Goal: Use online tool/utility: Utilize a website feature to perform a specific function

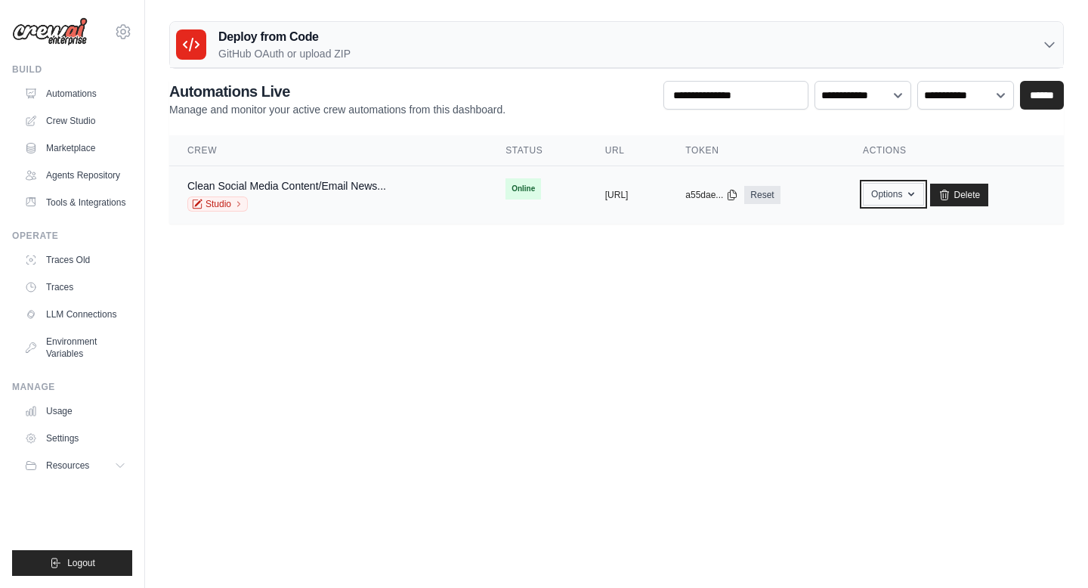
click at [917, 193] on icon "button" at bounding box center [911, 194] width 12 height 12
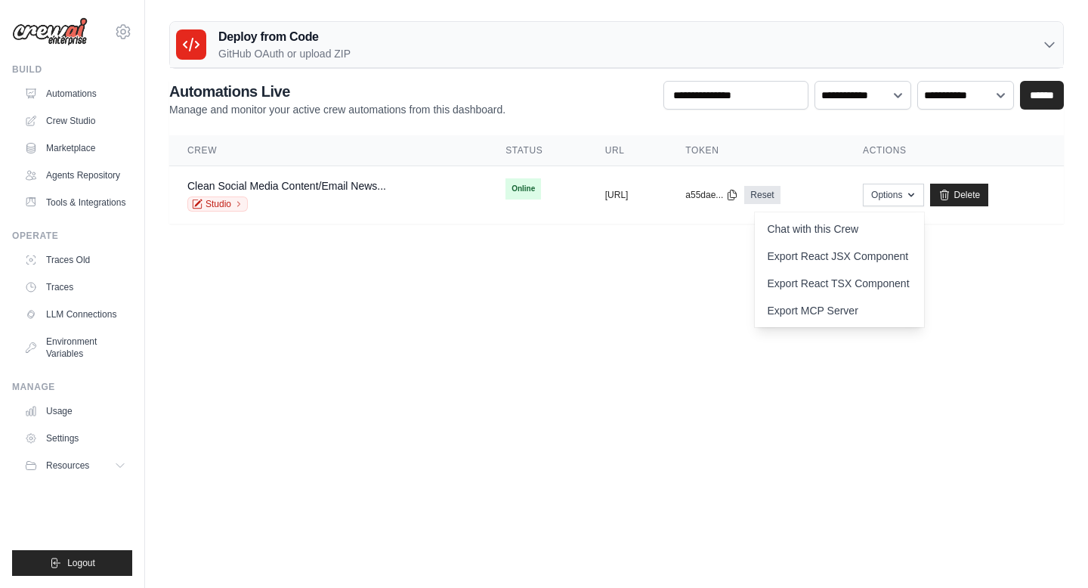
click at [724, 298] on body "[EMAIL_ADDRESS][DOMAIN_NAME] Settings Build Automations Resources" at bounding box center [544, 294] width 1088 height 588
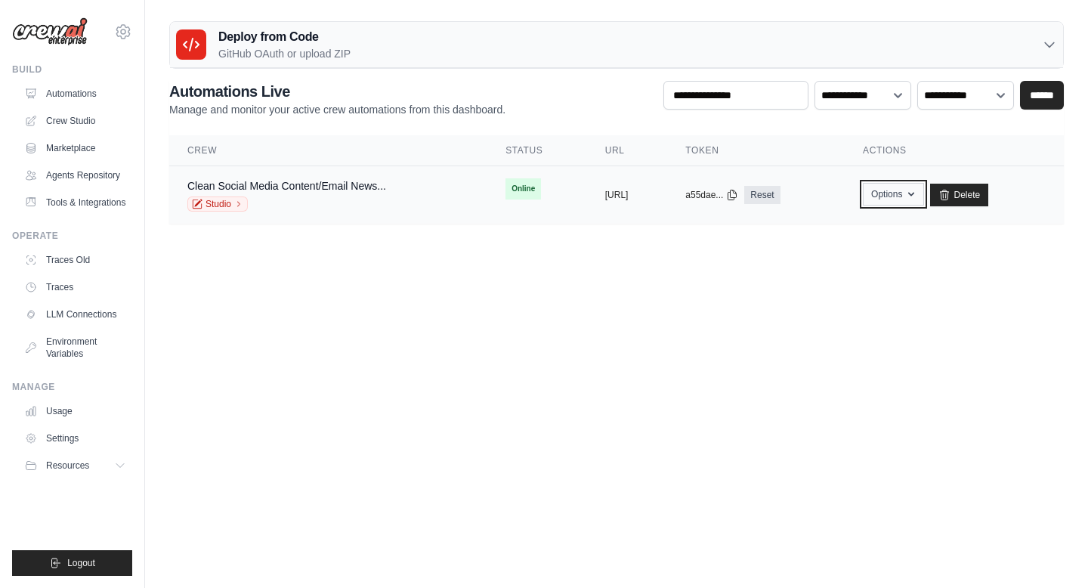
click at [918, 196] on button "Options" at bounding box center [893, 194] width 61 height 23
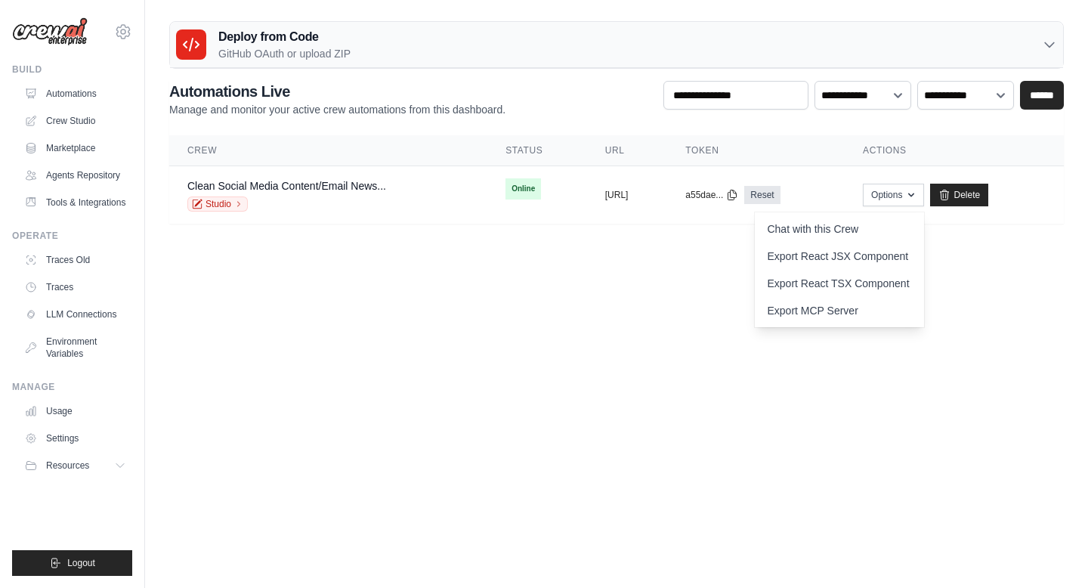
click at [693, 344] on body "dimitrisclavenitis@gmail.com Settings Build Automations Resources" at bounding box center [544, 294] width 1088 height 588
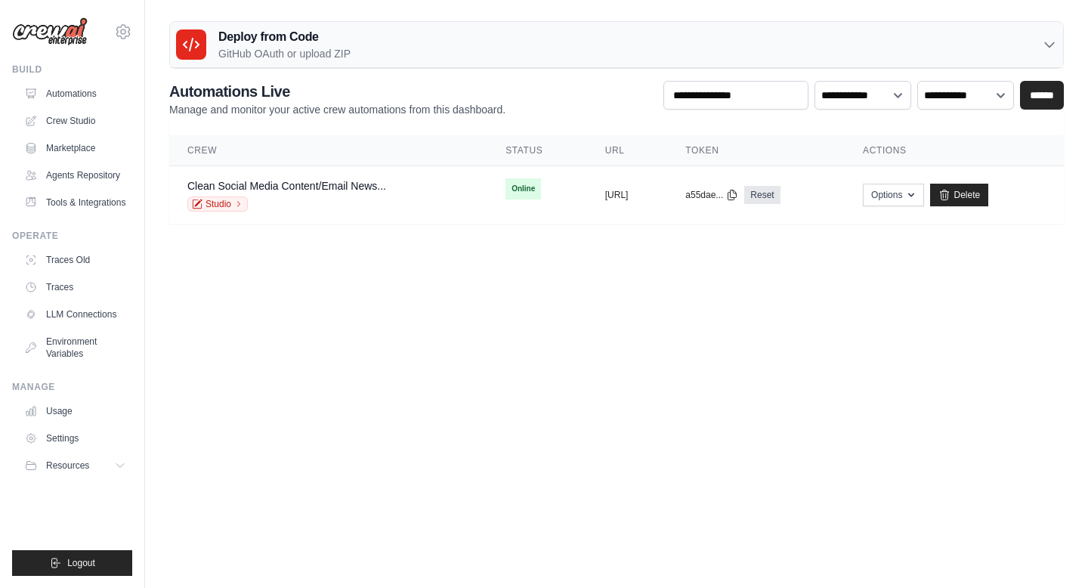
click at [654, 42] on div "Deploy from Code GitHub OAuth or upload ZIP" at bounding box center [616, 45] width 893 height 46
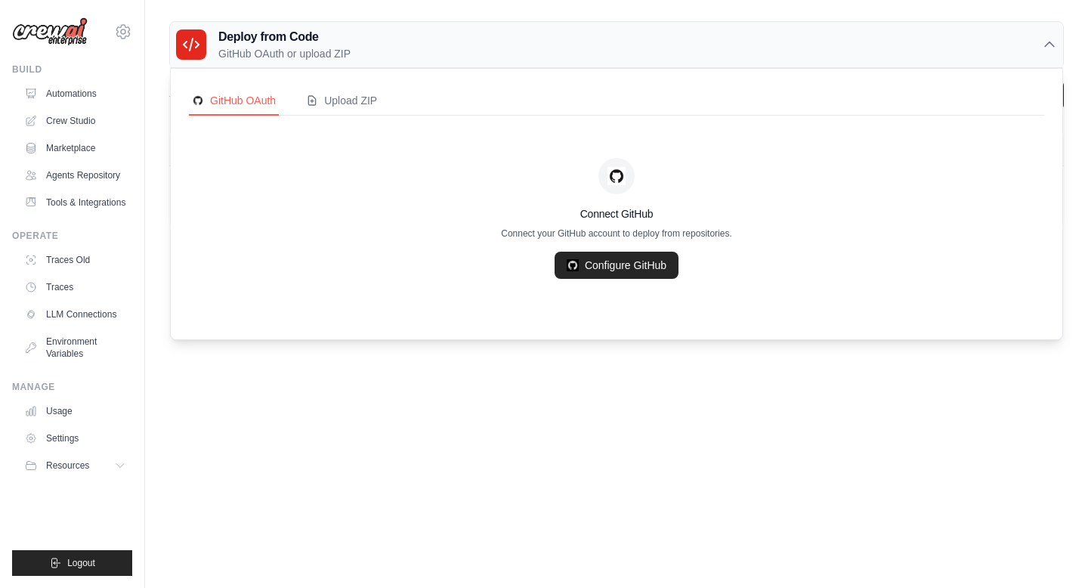
click at [654, 42] on div "Deploy from Code GitHub OAuth or upload ZIP" at bounding box center [616, 45] width 893 height 46
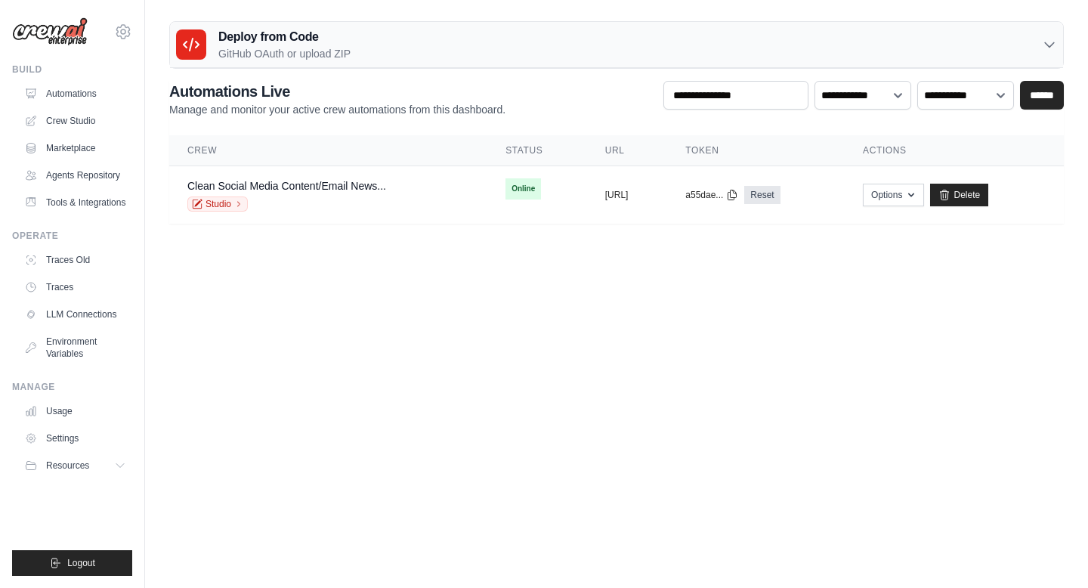
click at [365, 110] on p "Manage and monitor your active crew automations from this dashboard." at bounding box center [337, 109] width 336 height 15
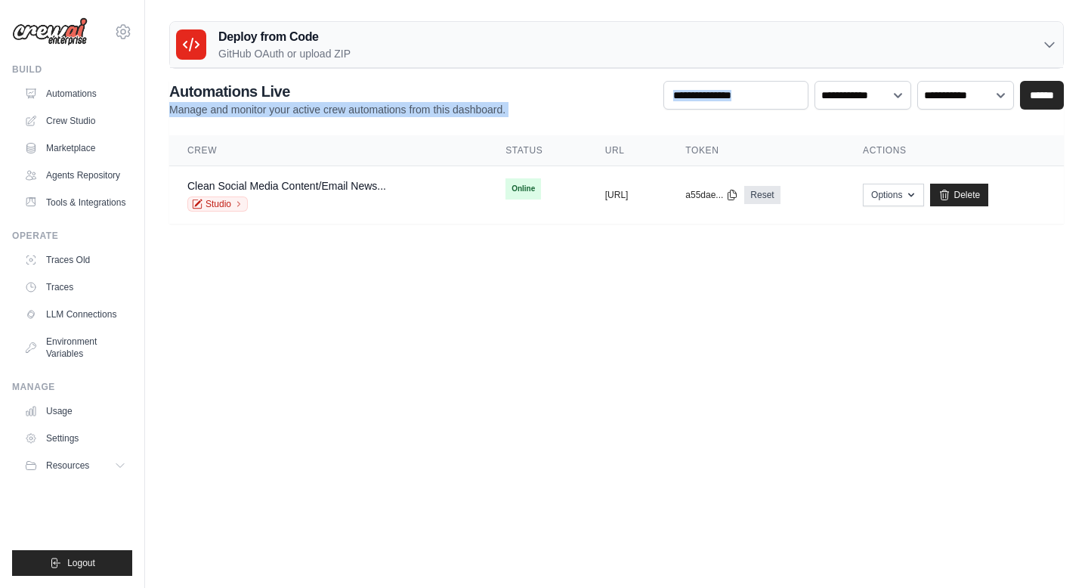
drag, startPoint x: 428, startPoint y: 90, endPoint x: 869, endPoint y: 82, distance: 441.1
click at [869, 82] on div "**********" at bounding box center [616, 99] width 894 height 36
click at [586, 105] on div "**********" at bounding box center [616, 99] width 894 height 36
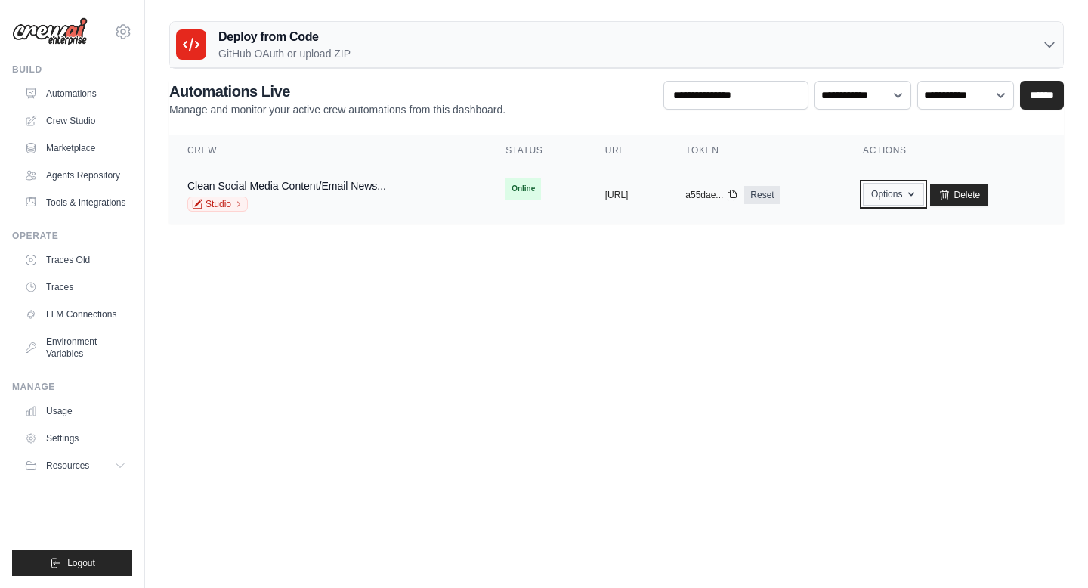
click at [917, 194] on icon "button" at bounding box center [911, 194] width 12 height 12
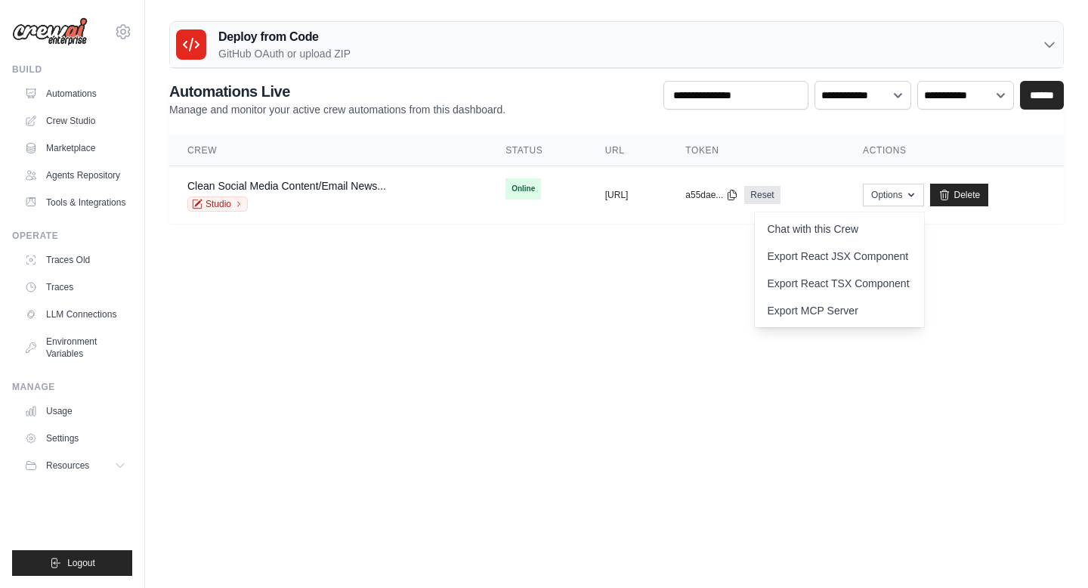
click at [223, 316] on body "dimitrisclavenitis@gmail.com Settings Build Automations Resources" at bounding box center [544, 294] width 1088 height 588
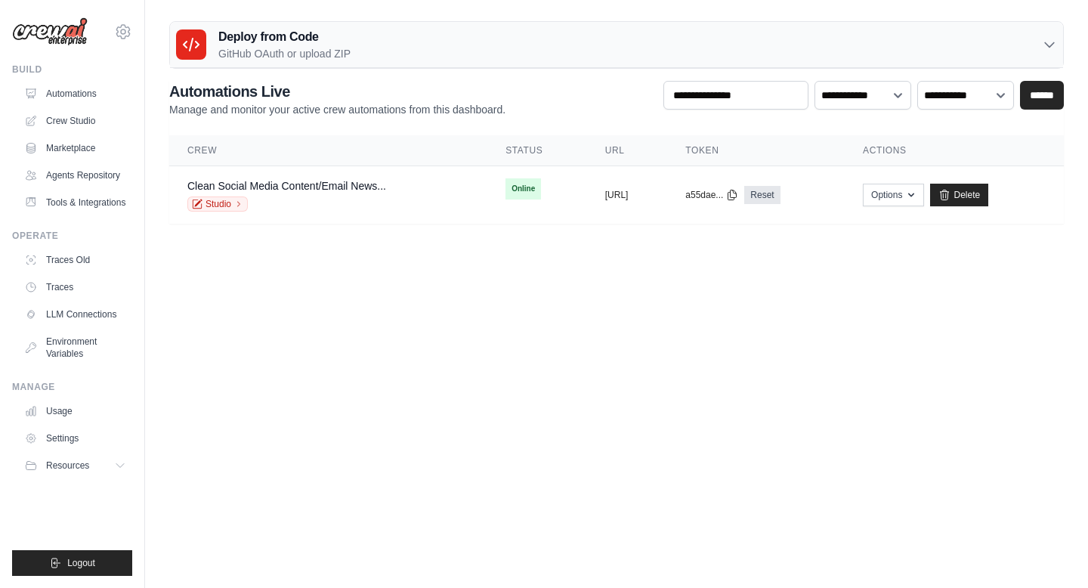
click at [223, 316] on body "dimitrisclavenitis@gmail.com Settings Build Automations Resources" at bounding box center [544, 294] width 1088 height 588
click at [924, 190] on button "Options" at bounding box center [893, 194] width 61 height 23
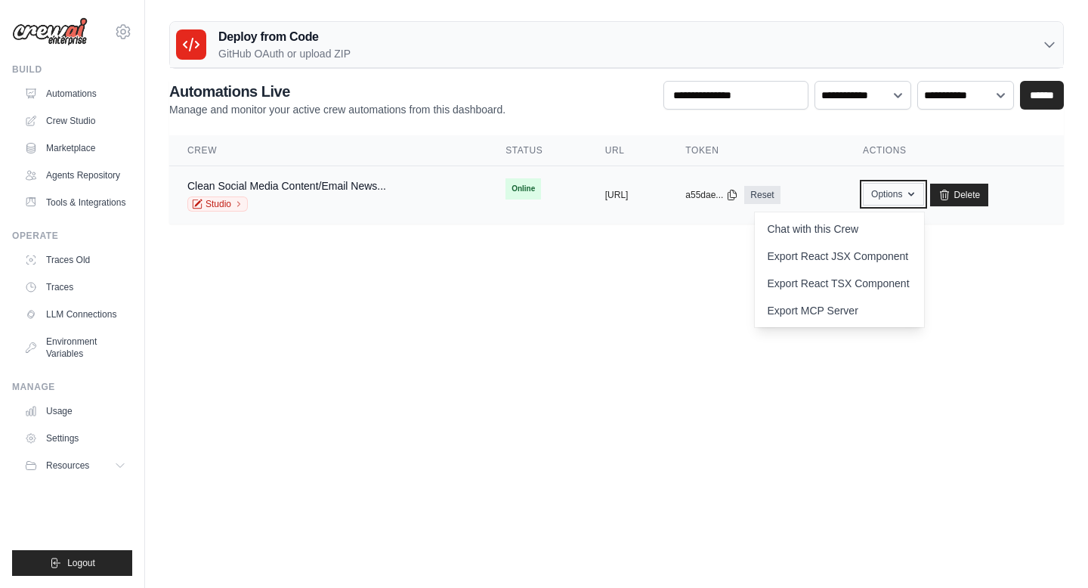
click at [924, 190] on button "Options" at bounding box center [893, 194] width 61 height 23
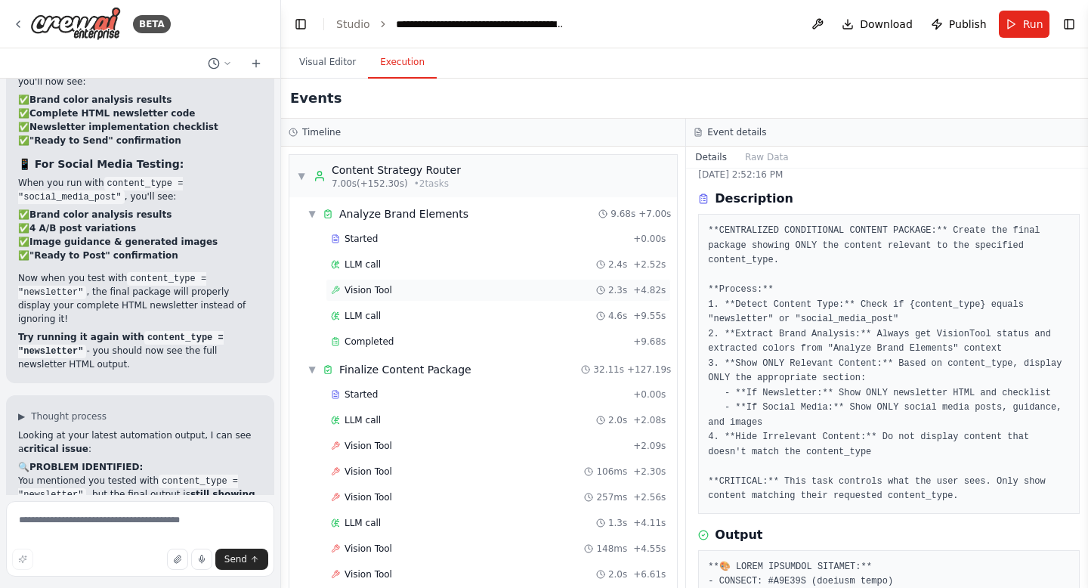
click at [423, 287] on div "Vision Tool 2.3s + 4.82s" at bounding box center [498, 290] width 335 height 12
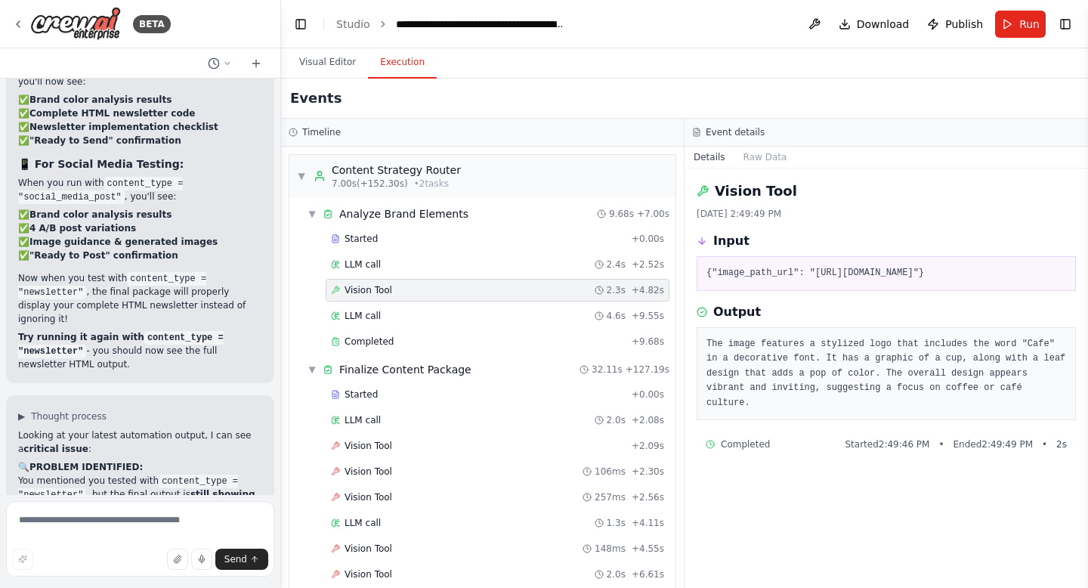
click at [846, 405] on pre "The image features a stylized logo that includes the word "Cafe" in a decorativ…" at bounding box center [886, 374] width 360 height 74
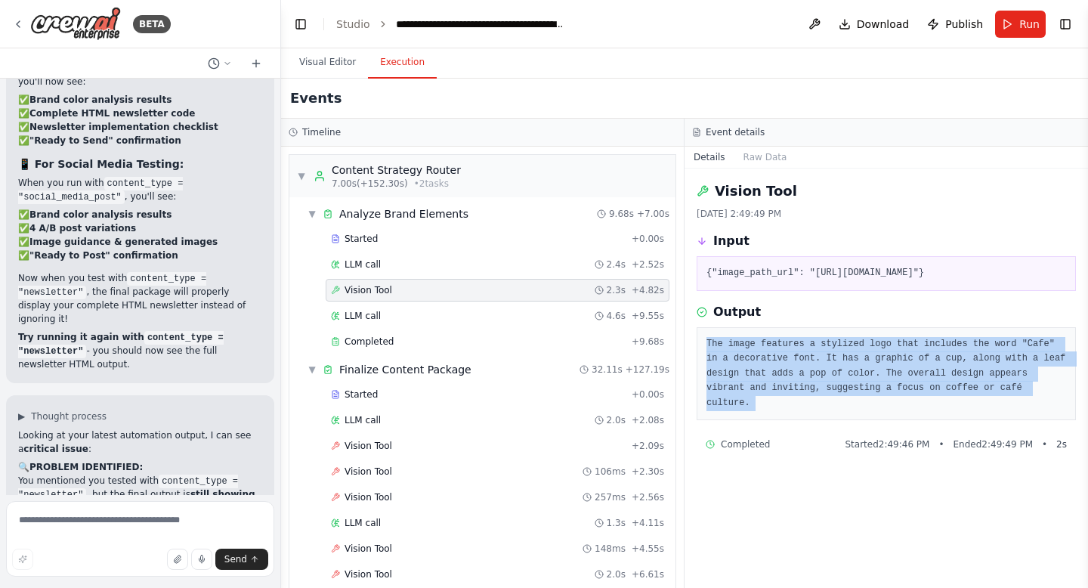
click at [846, 405] on pre "The image features a stylized logo that includes the word "Cafe" in a decorativ…" at bounding box center [886, 374] width 360 height 74
click at [359, 351] on div "Completed + 9.68s" at bounding box center [498, 341] width 344 height 23
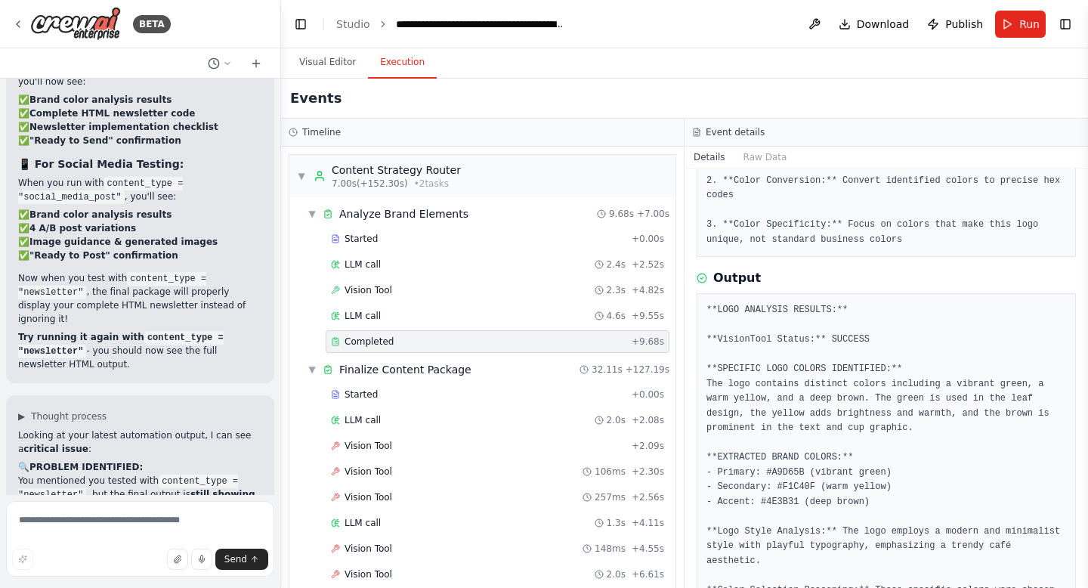
scroll to position [413, 0]
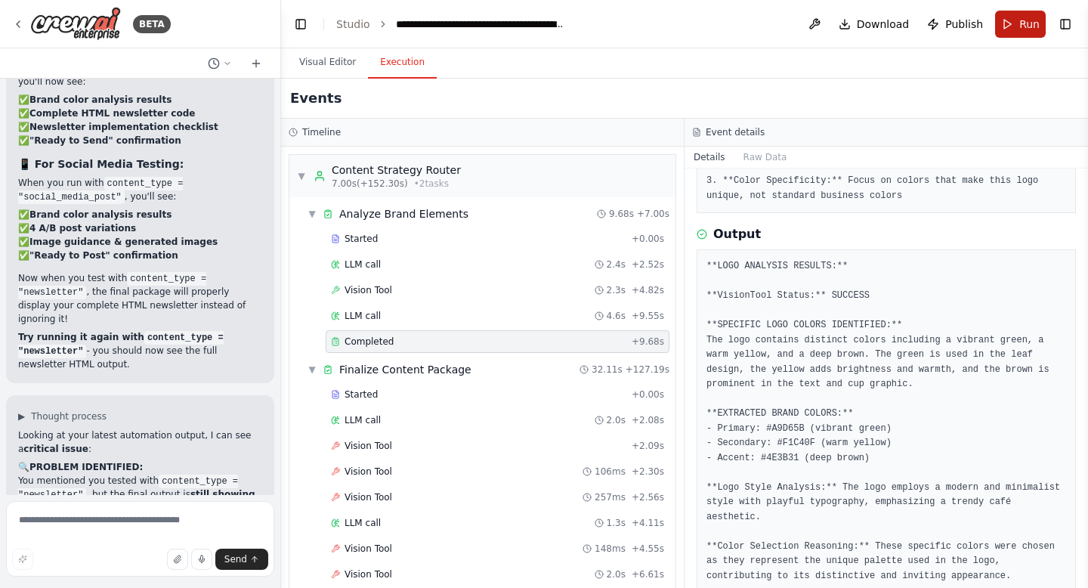
click at [1011, 30] on button "Run" at bounding box center [1020, 24] width 51 height 27
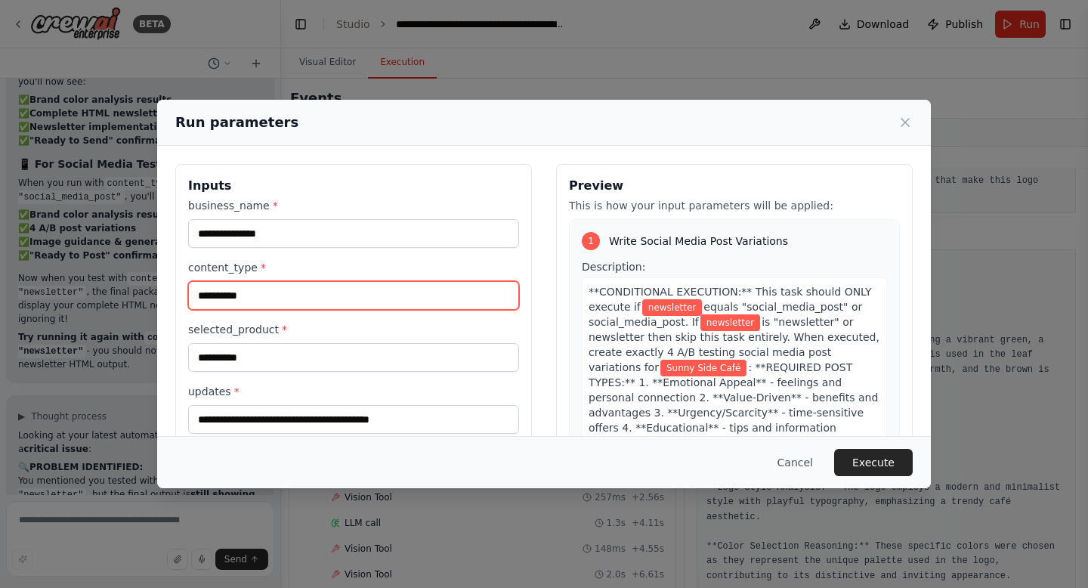
click at [382, 301] on input "**********" at bounding box center [353, 295] width 331 height 29
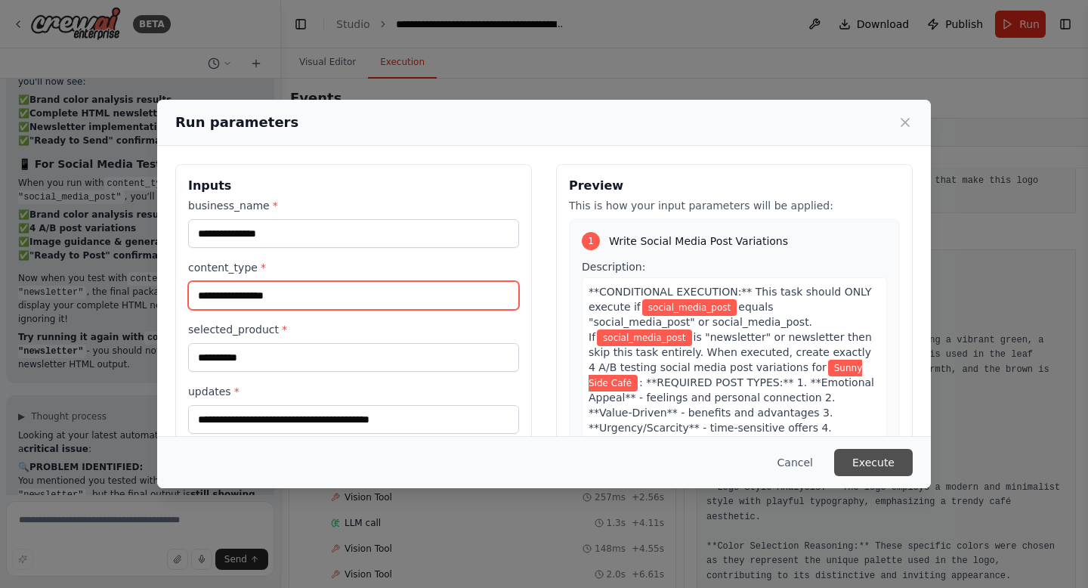
type input "**********"
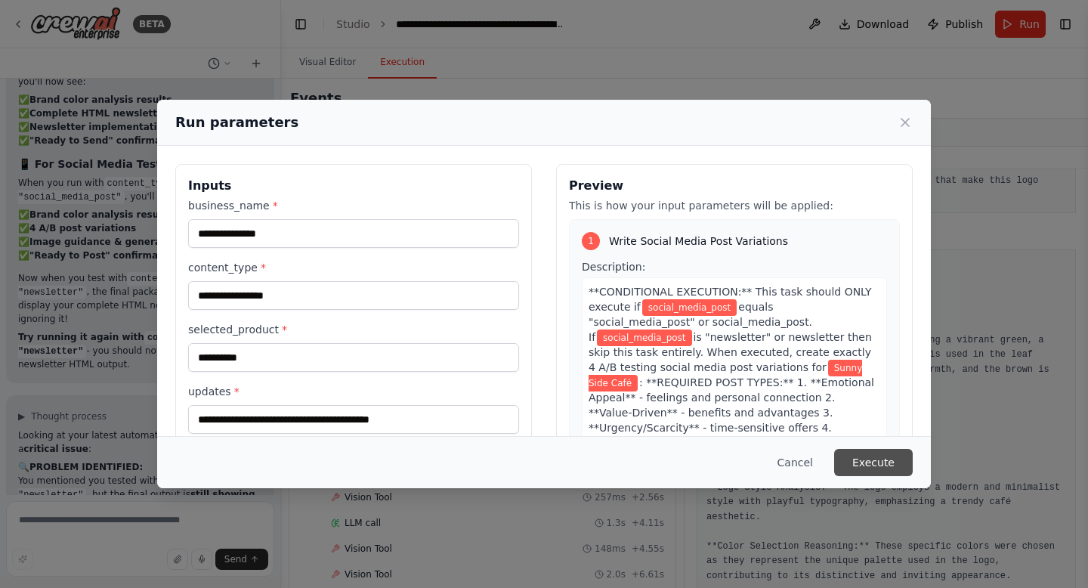
click at [880, 458] on button "Execute" at bounding box center [873, 462] width 79 height 27
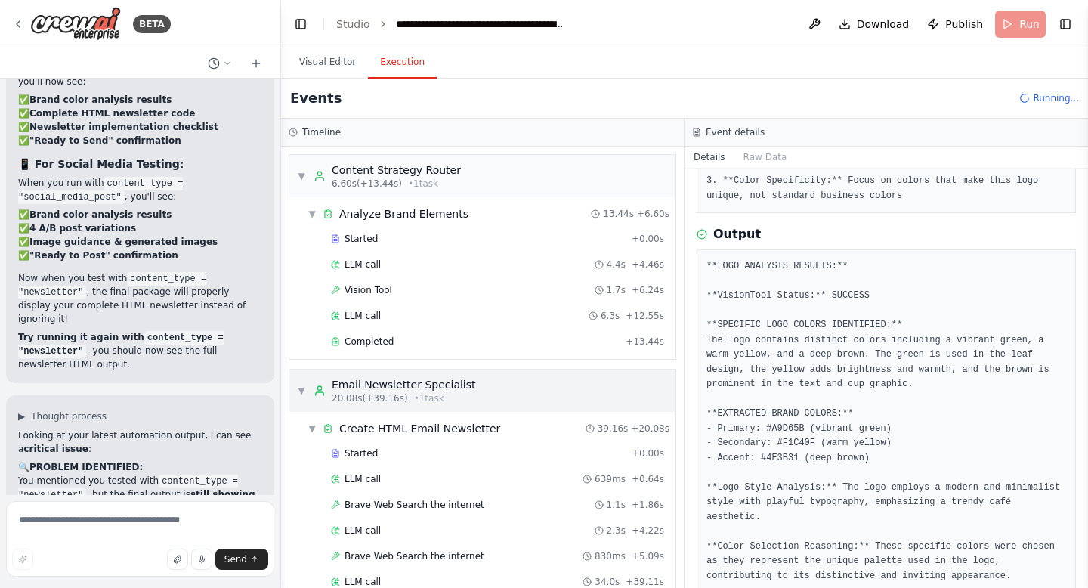
scroll to position [595, 0]
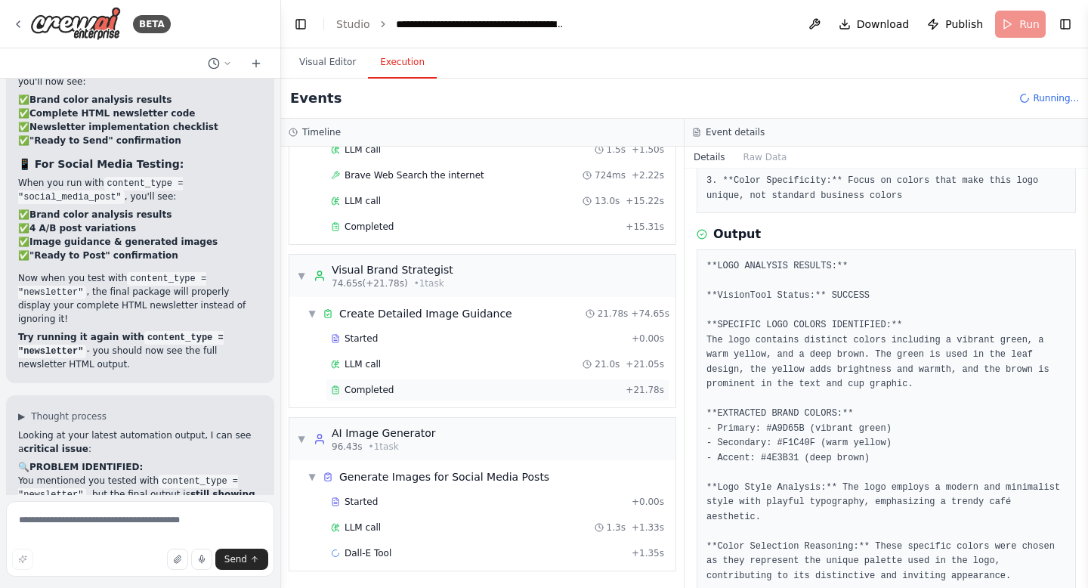
click at [412, 384] on div "Completed" at bounding box center [475, 390] width 289 height 12
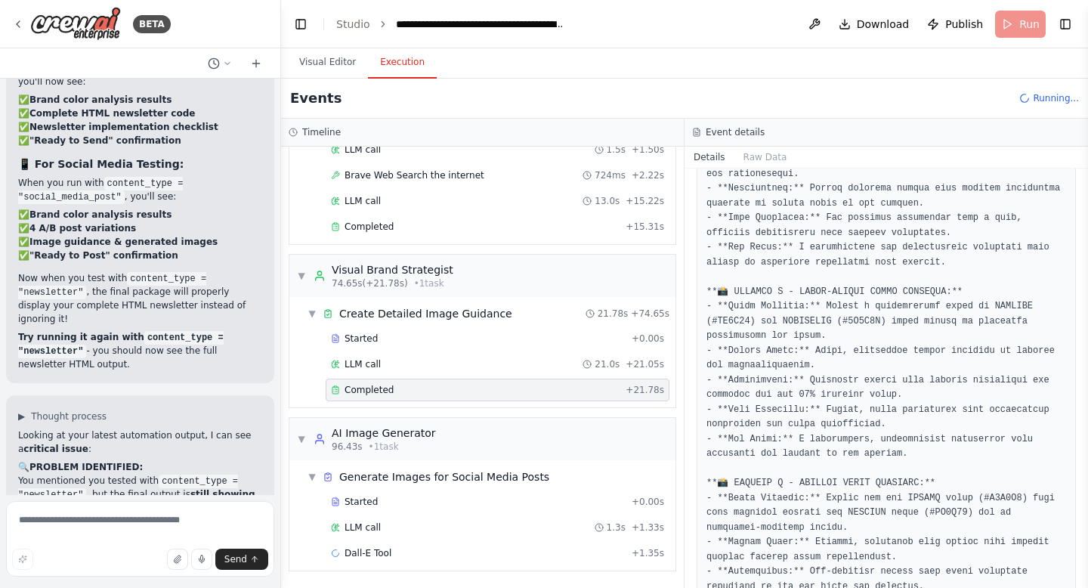
scroll to position [696, 0]
click at [317, 67] on button "Visual Editor" at bounding box center [327, 63] width 81 height 32
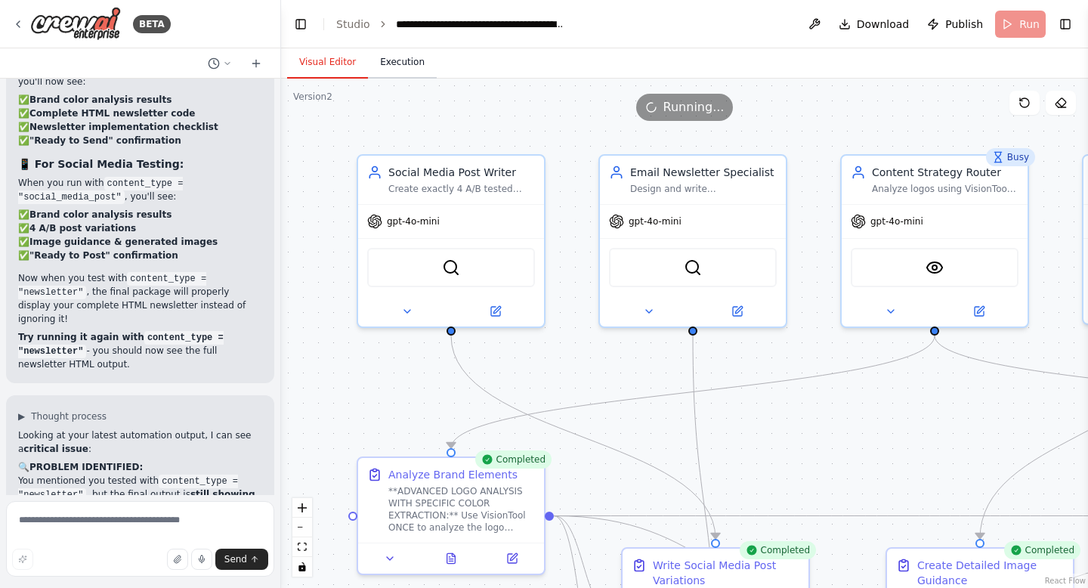
click at [378, 63] on button "Execution" at bounding box center [402, 63] width 69 height 32
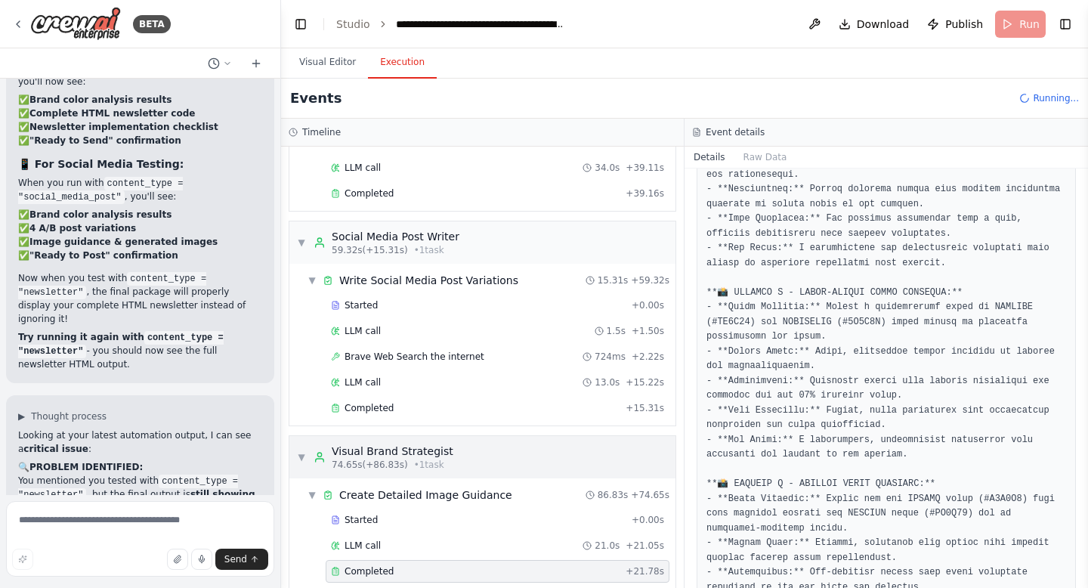
scroll to position [1239, 0]
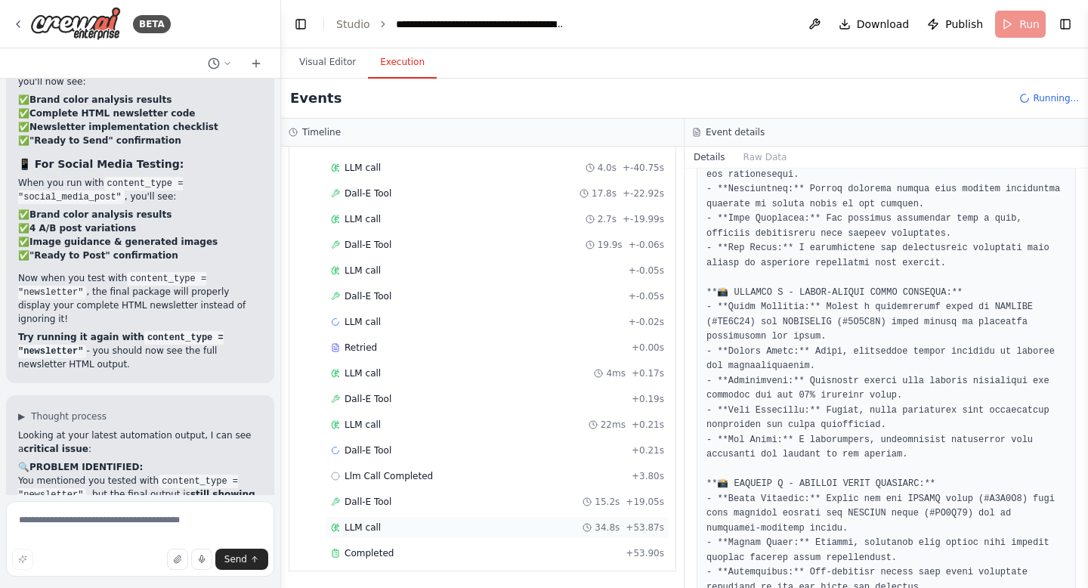
click at [377, 533] on div "LLM call 34.8s + 53.87s" at bounding box center [498, 527] width 344 height 23
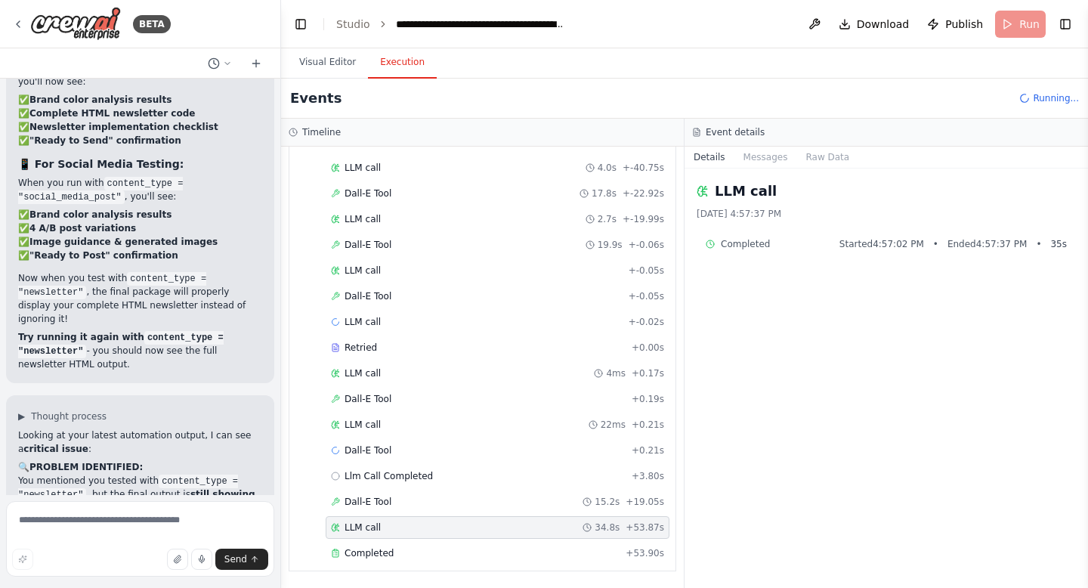
click at [408, 489] on div "Started + -65.05s LLM call 1.3s + -63.72s Dall-E Tool 18.9s + -44.77s LLM call …" at bounding box center [488, 323] width 374 height 488
click at [406, 500] on div "Dall-E Tool 15.2s + 19.05s" at bounding box center [497, 501] width 333 height 12
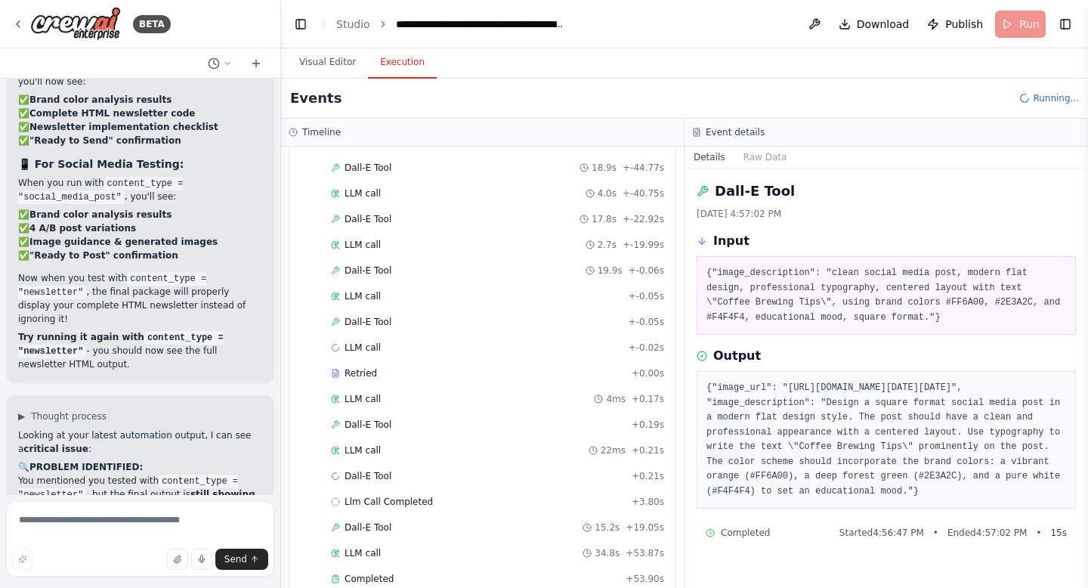
scroll to position [1264, 0]
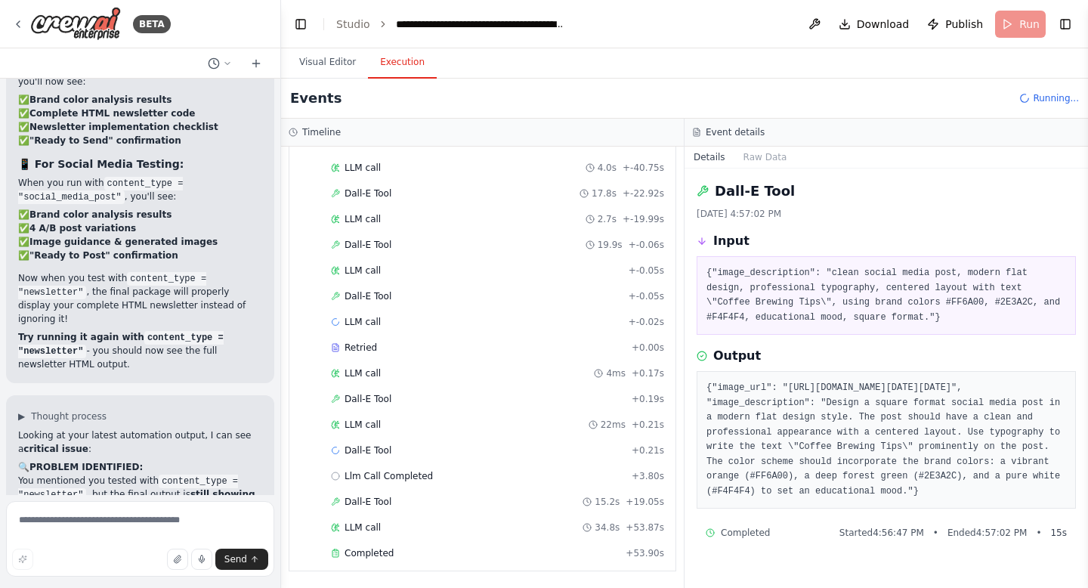
drag, startPoint x: 711, startPoint y: 307, endPoint x: 973, endPoint y: 409, distance: 281.5
click at [973, 409] on pre "{"image_url": "https://oaidalleapiprodscus.blob.core.windows.net/private/org-0M…" at bounding box center [886, 440] width 360 height 118
drag, startPoint x: 979, startPoint y: 409, endPoint x: 710, endPoint y: 301, distance: 289.8
click at [710, 381] on pre "{"image_url": "https://oaidalleapiprodscus.blob.core.windows.net/private/org-0M…" at bounding box center [886, 440] width 360 height 118
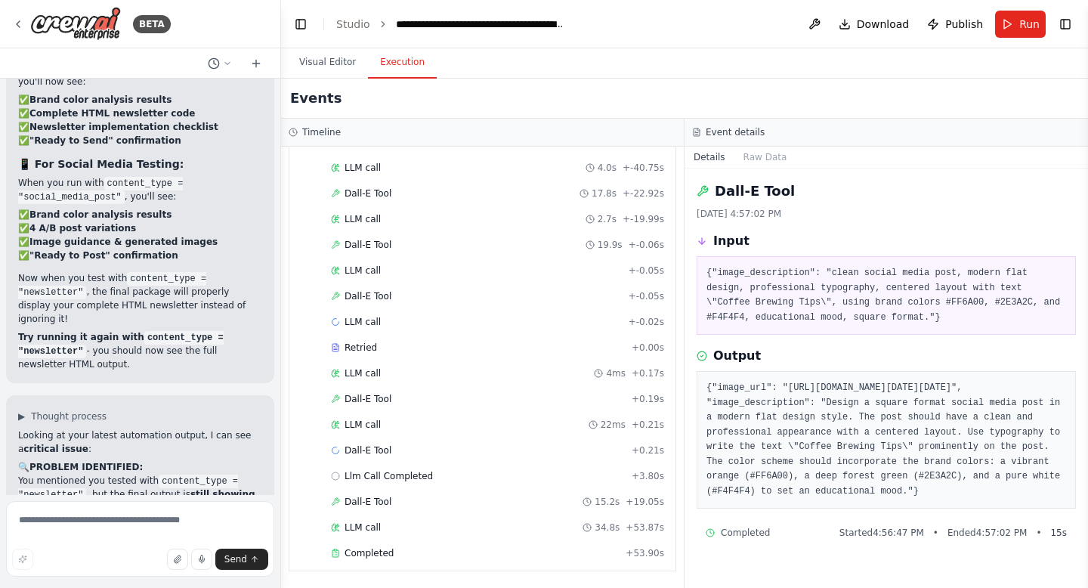
scroll to position [1, 0]
click at [384, 400] on span "Dall-E Tool" at bounding box center [367, 399] width 47 height 12
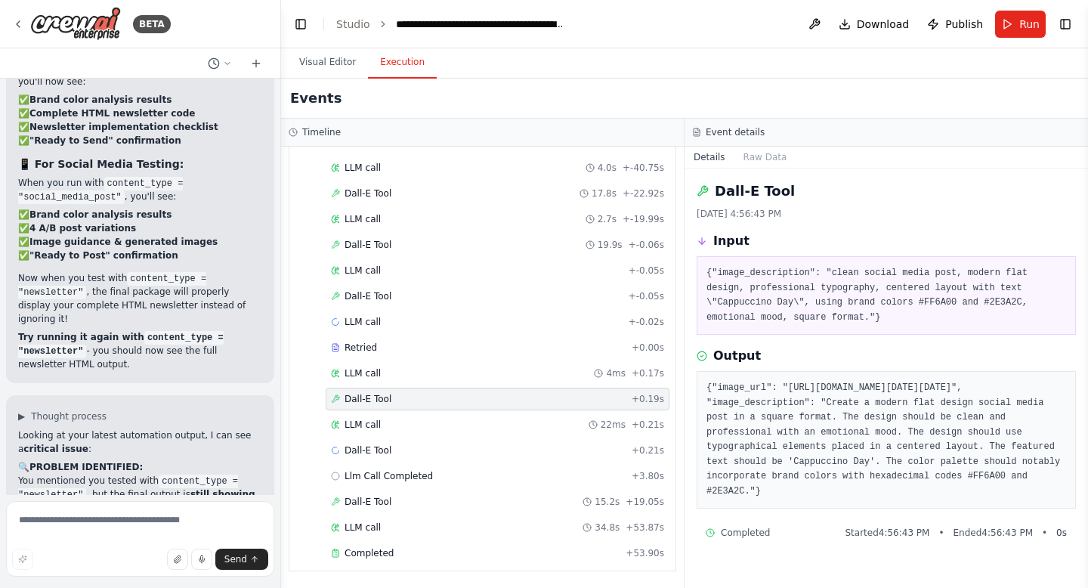
drag, startPoint x: 711, startPoint y: 405, endPoint x: 970, endPoint y: 505, distance: 277.9
click at [970, 498] on pre "{"image_url": "https://oaidalleapiprodscus.blob.core.windows.net/private/org-0M…" at bounding box center [886, 440] width 360 height 118
click at [1022, 32] on button "Run" at bounding box center [1020, 24] width 51 height 27
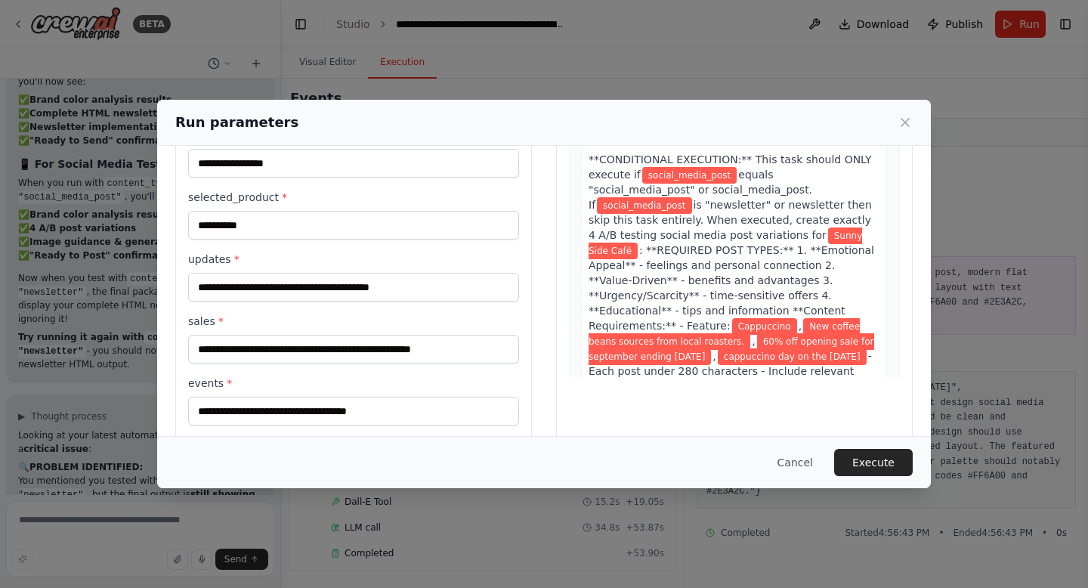
scroll to position [133, 0]
click at [116, 33] on div "**********" at bounding box center [544, 294] width 1088 height 588
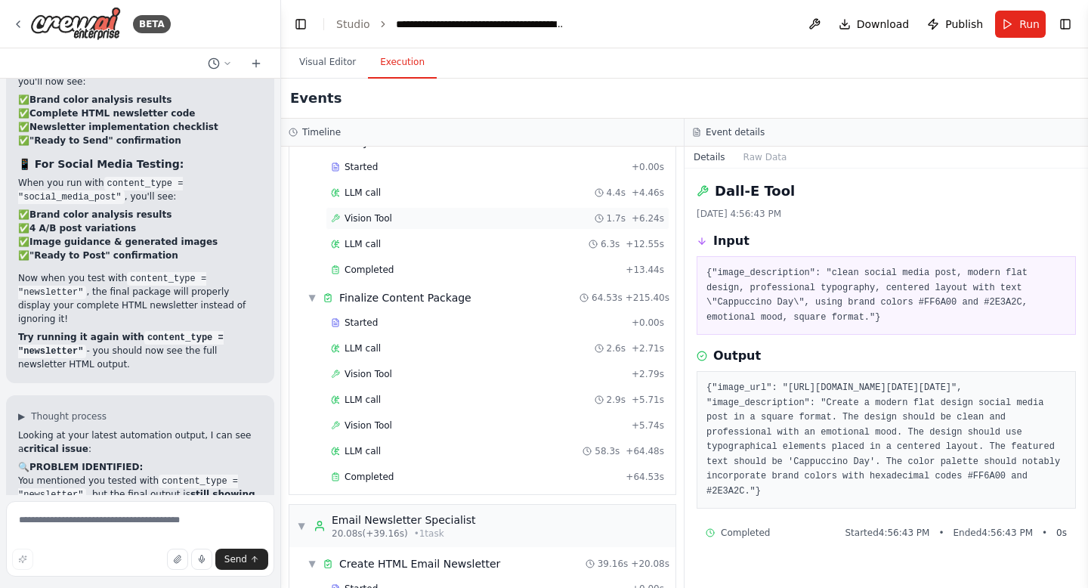
scroll to position [0, 0]
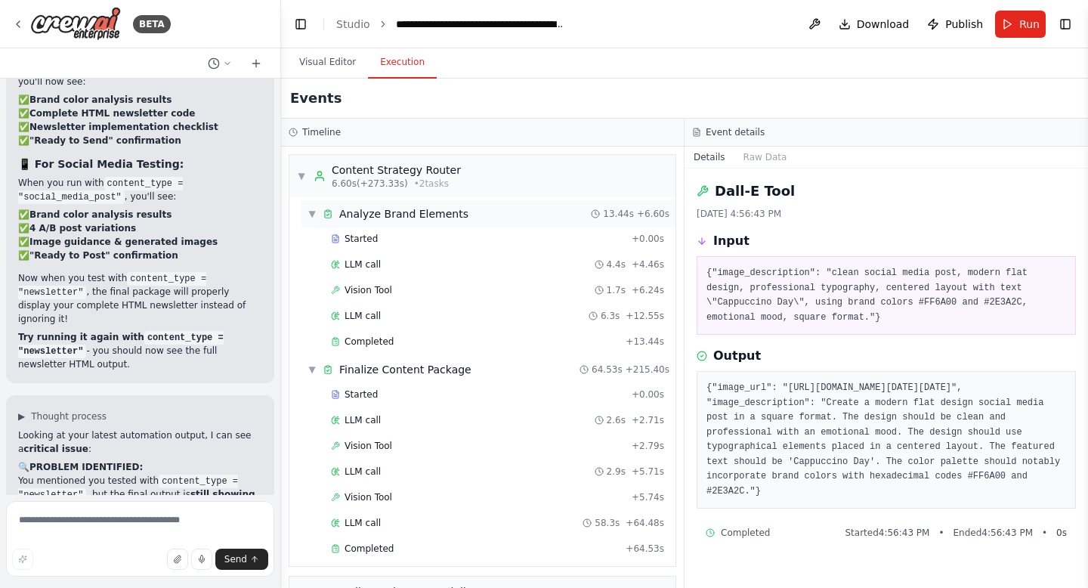
click at [535, 211] on div "▼ Analyze Brand Elements 13.44s + 6.60s" at bounding box center [488, 213] width 374 height 27
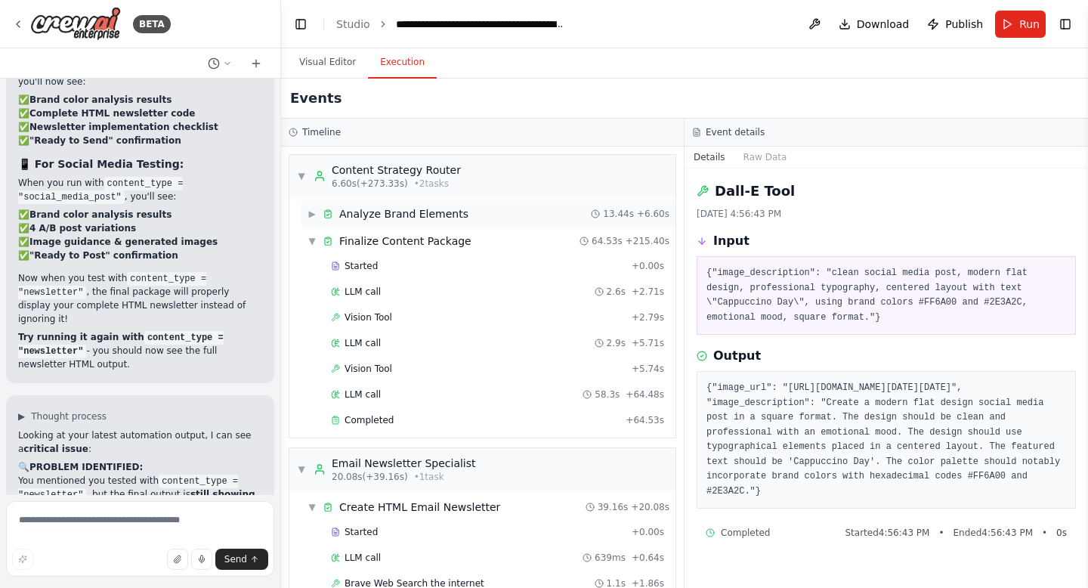
click at [535, 211] on div "▶ Analyze Brand Elements 13.44s + 6.60s" at bounding box center [488, 213] width 374 height 27
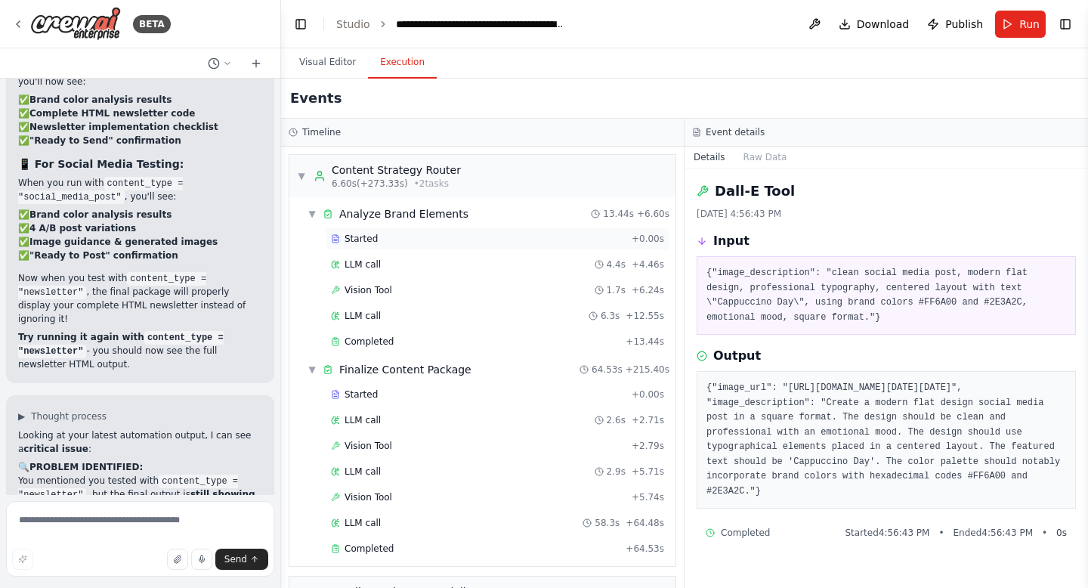
click at [498, 245] on div "Started + 0.00s" at bounding box center [498, 238] width 344 height 23
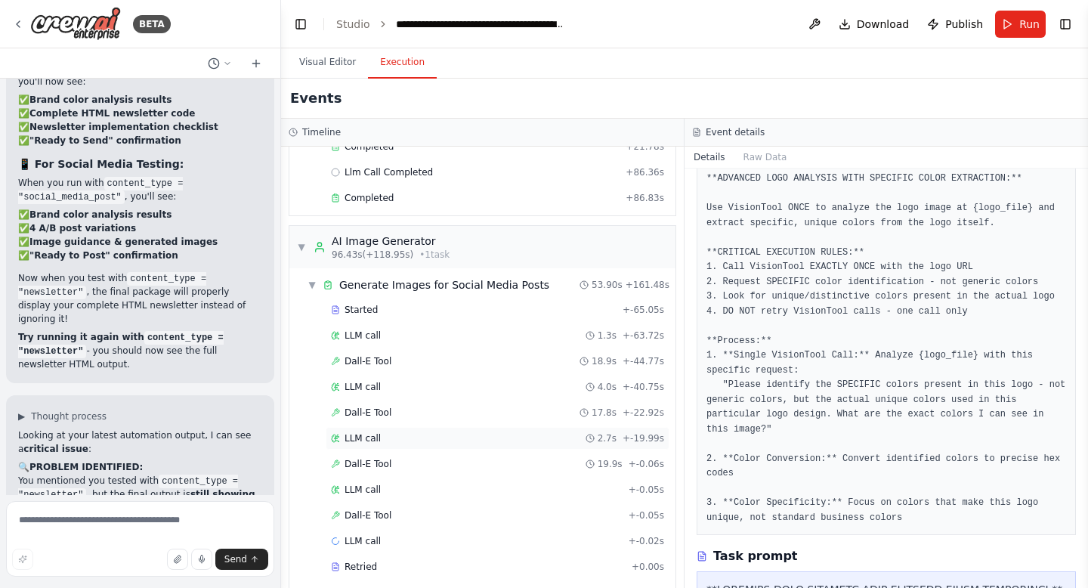
scroll to position [1046, 0]
click at [1014, 24] on button "Run" at bounding box center [1020, 24] width 51 height 27
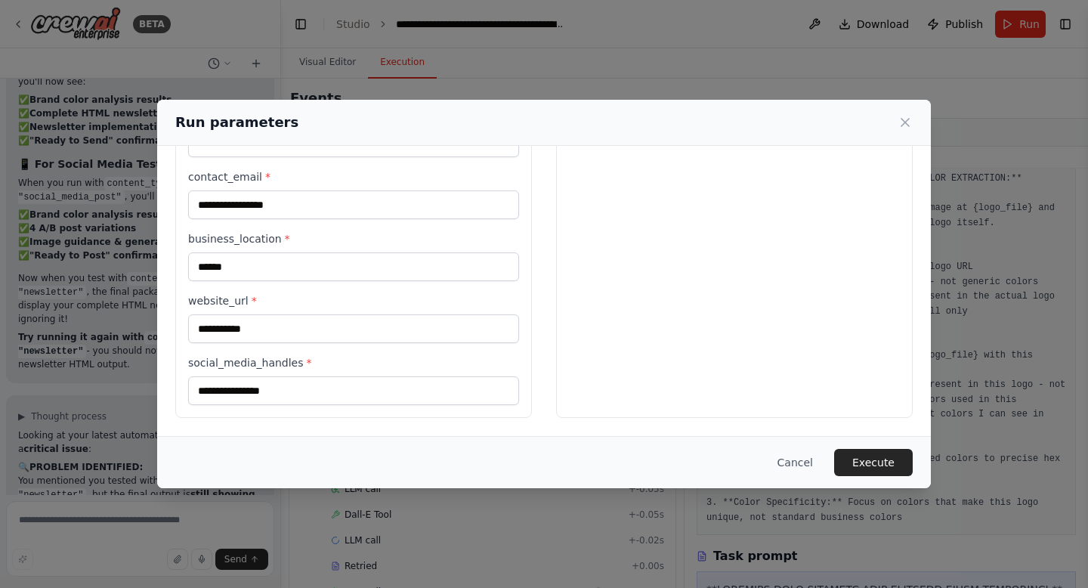
scroll to position [693, 0]
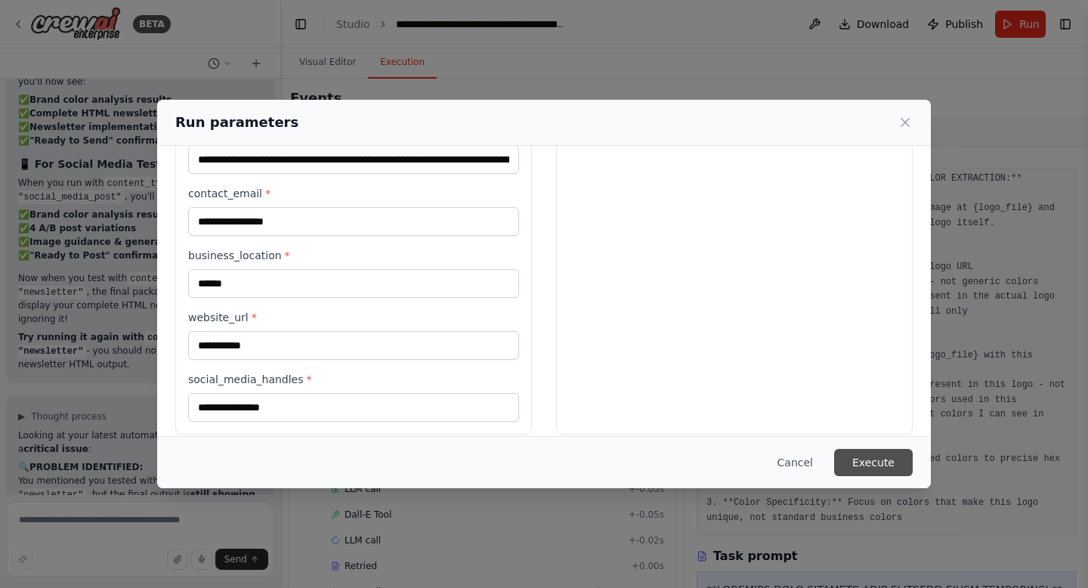
click at [873, 450] on button "Execute" at bounding box center [873, 462] width 79 height 27
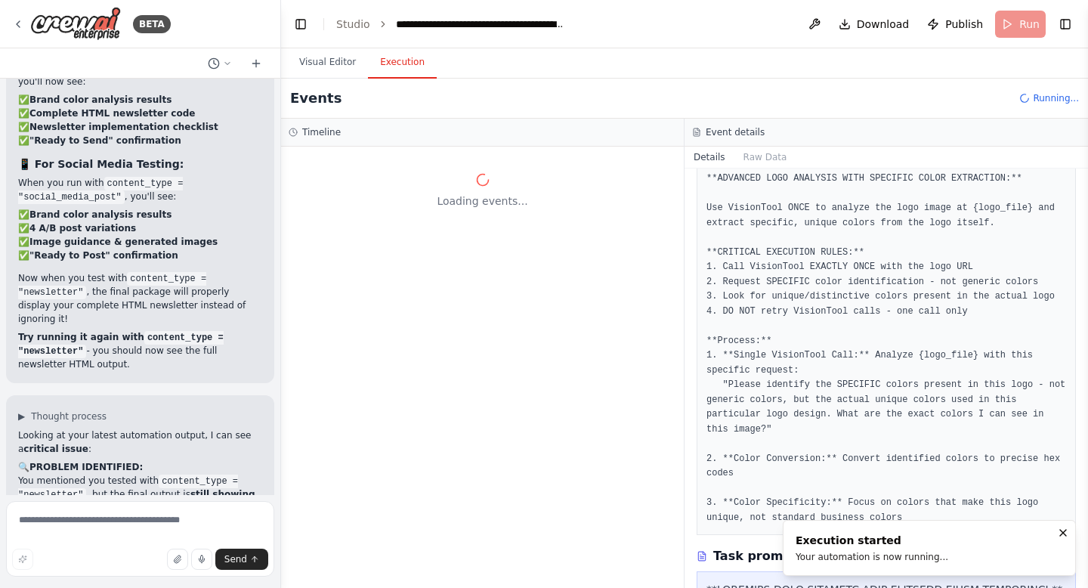
scroll to position [0, 0]
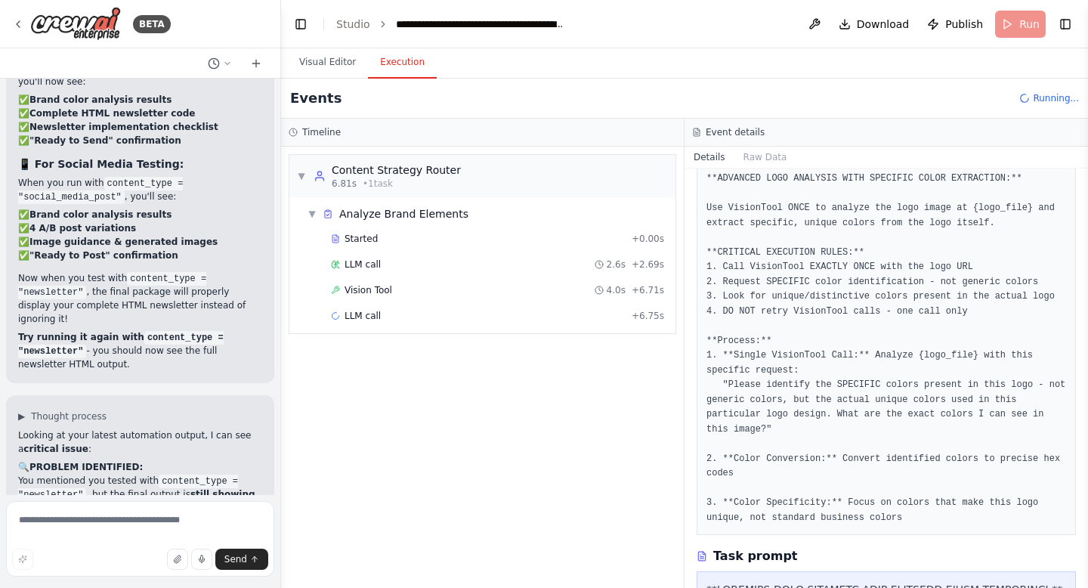
click at [579, 285] on div "Vision Tool 4.0s + 6.71s" at bounding box center [497, 290] width 333 height 12
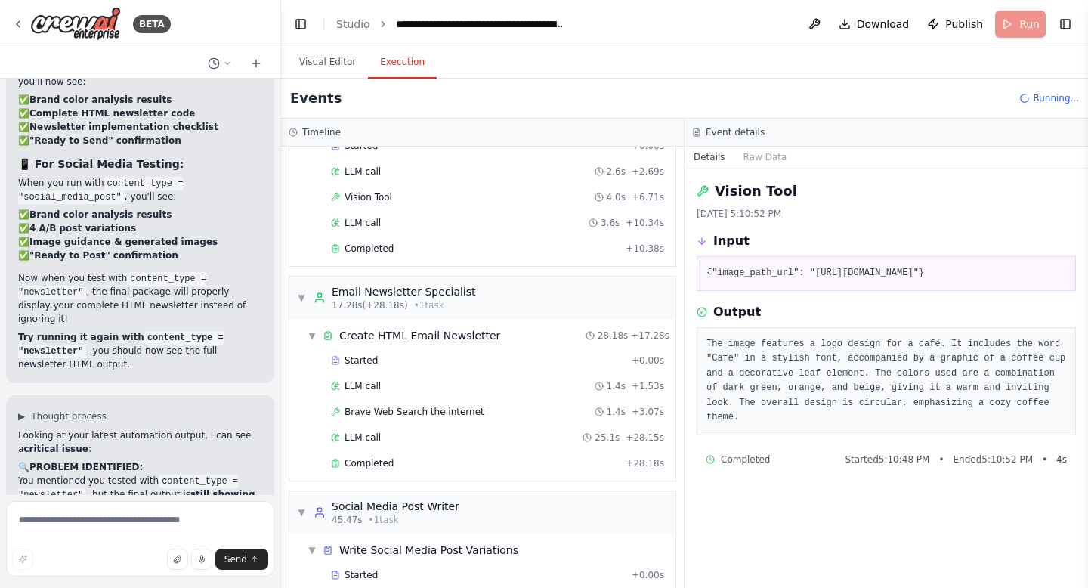
scroll to position [94, 0]
click at [372, 456] on span "Completed" at bounding box center [368, 462] width 49 height 12
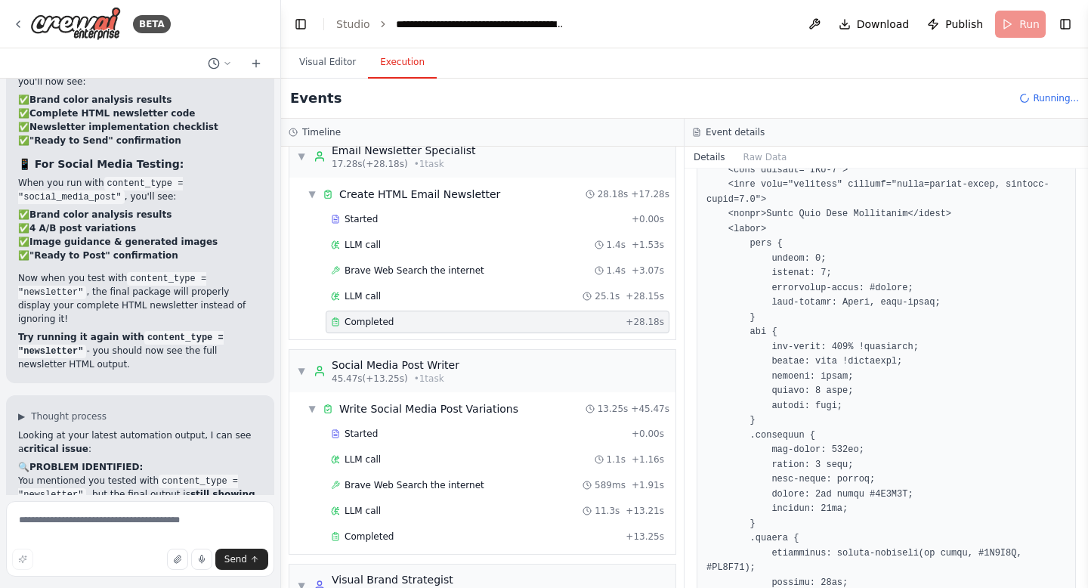
scroll to position [256, 0]
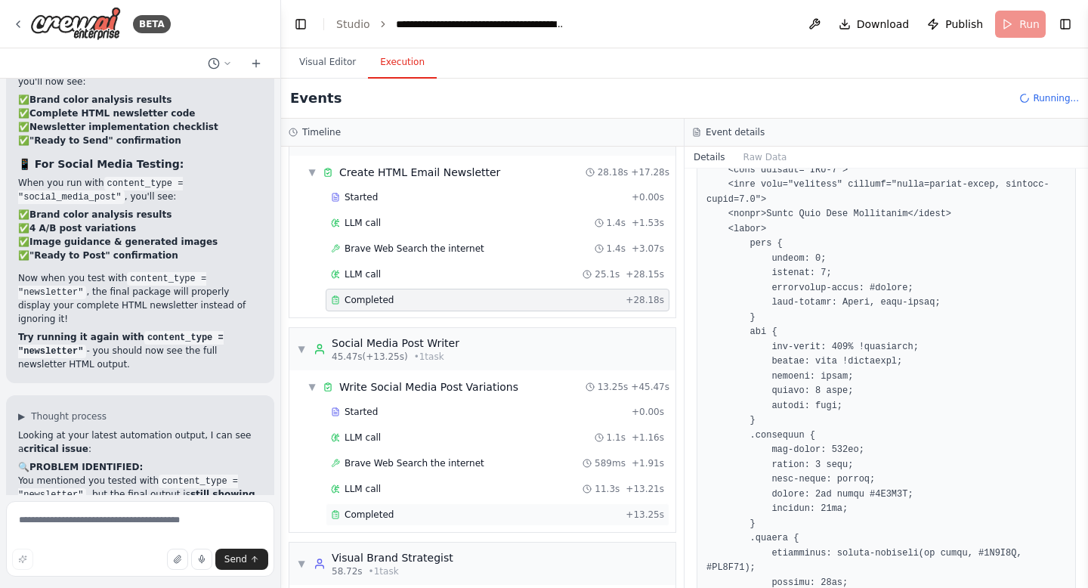
click at [375, 517] on span "Completed" at bounding box center [368, 514] width 49 height 12
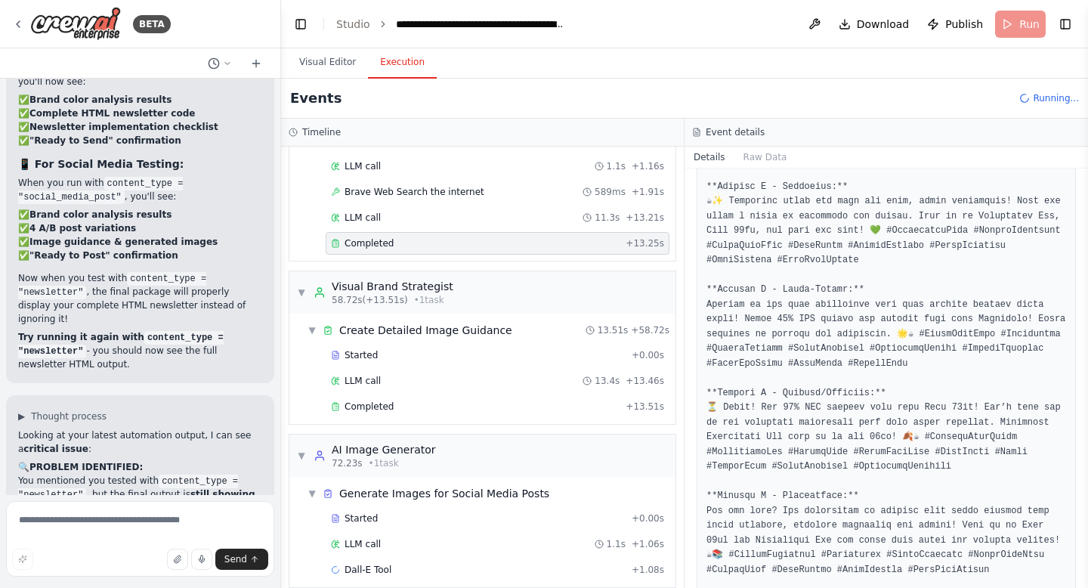
scroll to position [544, 0]
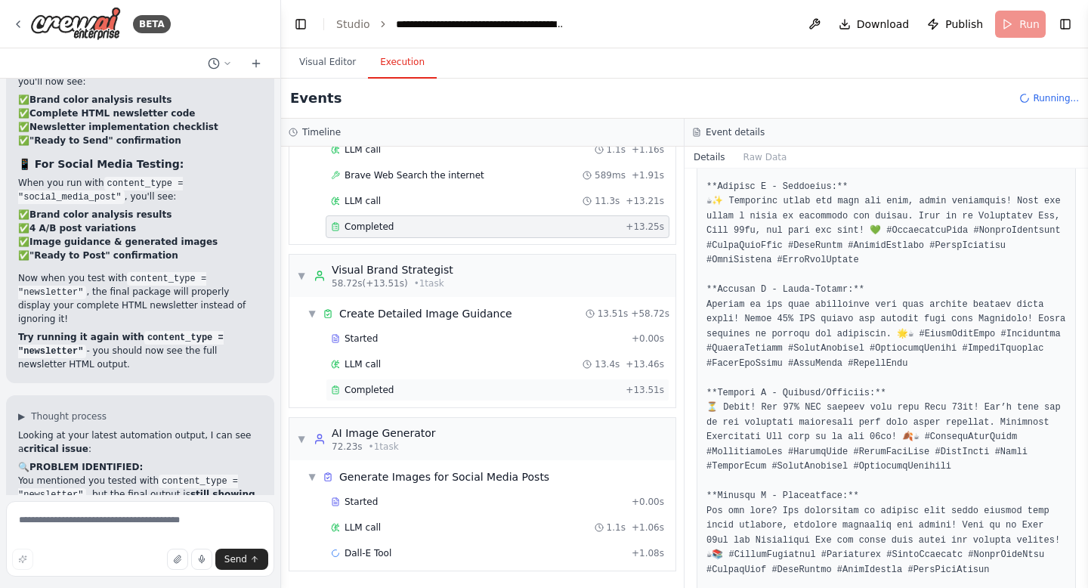
click at [387, 381] on div "Completed + 13.51s" at bounding box center [498, 389] width 344 height 23
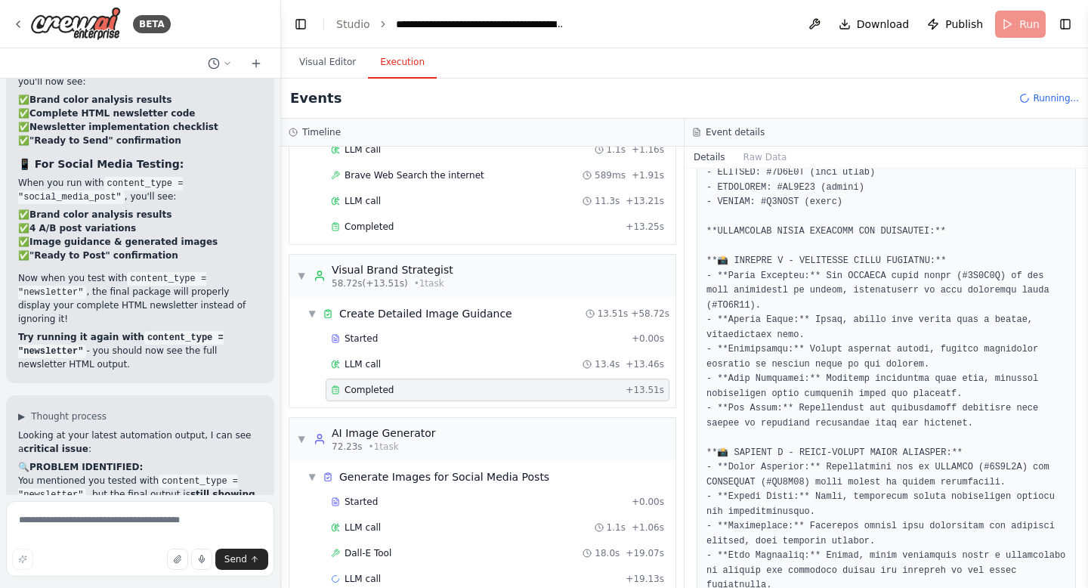
scroll to position [569, 0]
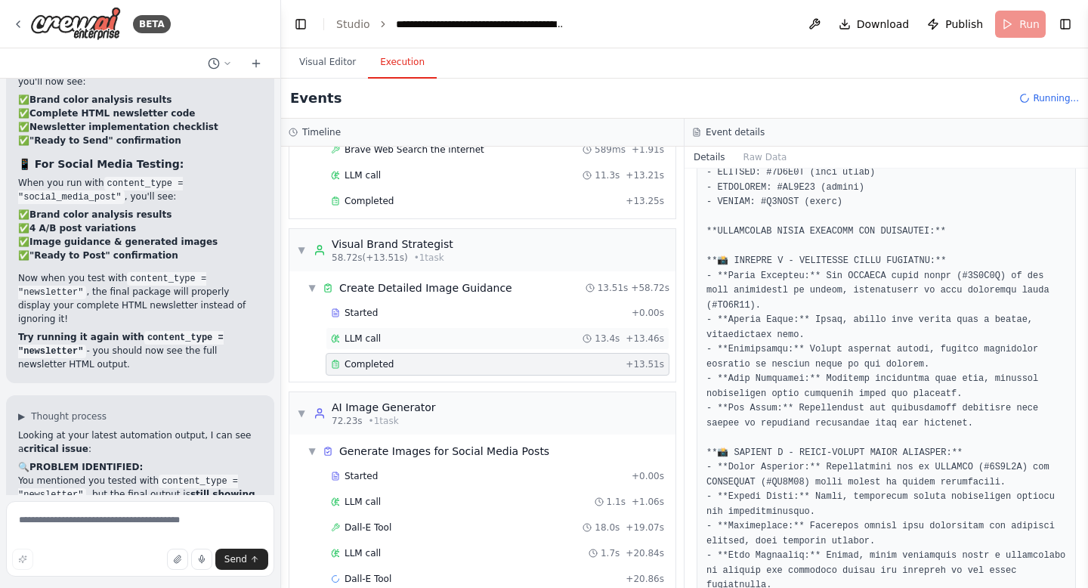
click at [366, 335] on span "LLM call" at bounding box center [362, 338] width 36 height 12
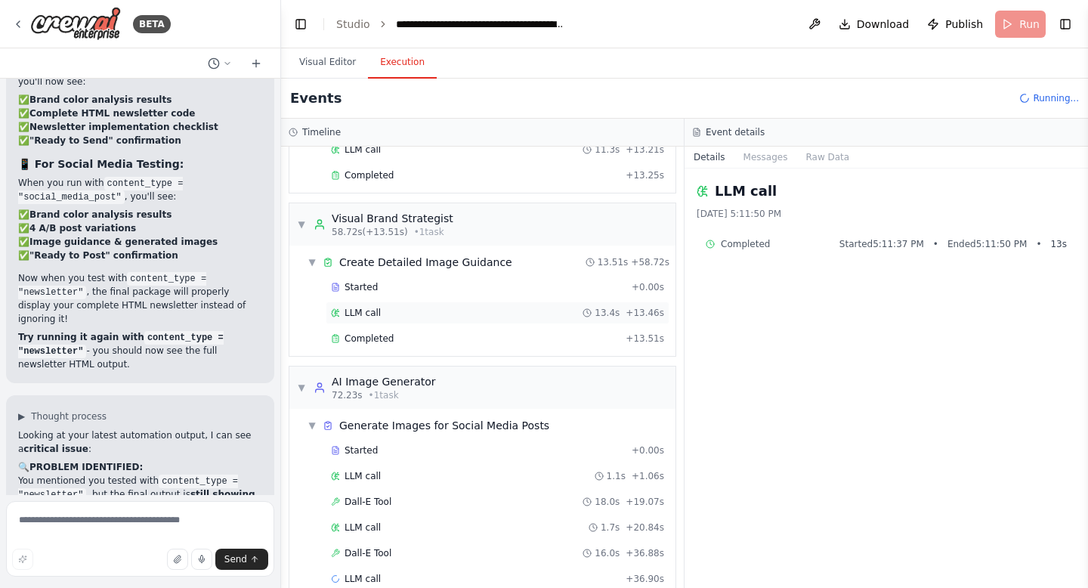
scroll to position [621, 0]
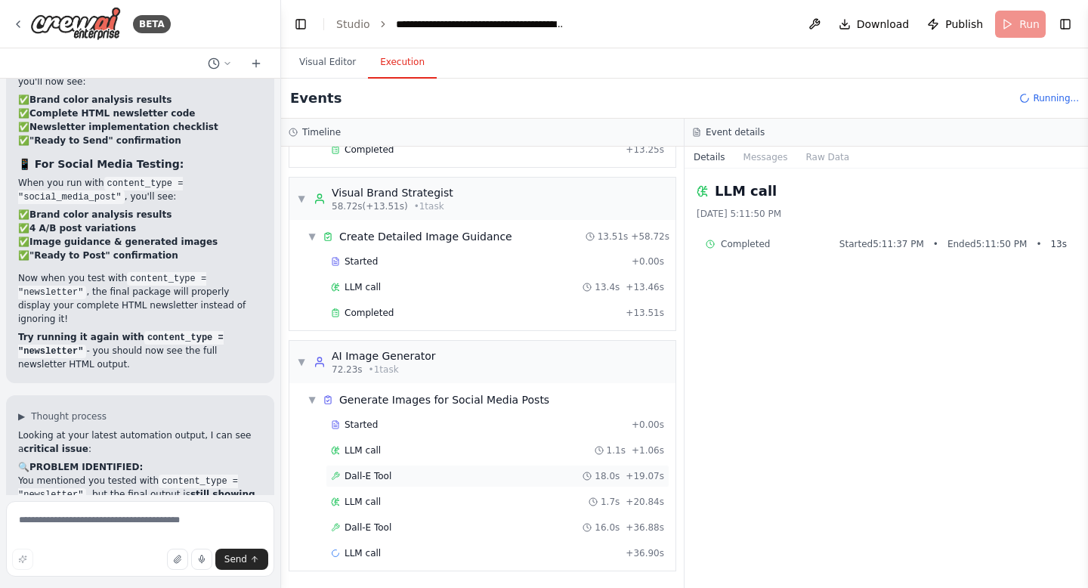
click at [378, 481] on span "Dall-E Tool" at bounding box center [367, 476] width 47 height 12
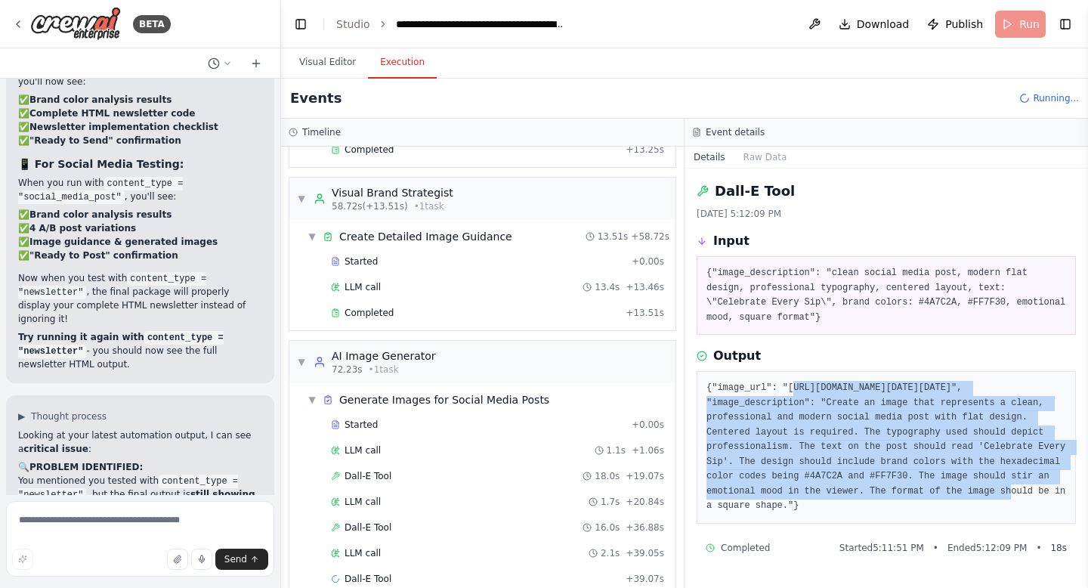
drag, startPoint x: 714, startPoint y: 404, endPoint x: 971, endPoint y: 502, distance: 275.4
click at [971, 502] on pre "{"image_url": "https://oaidalleapiprodscus.blob.core.windows.net/private/org-0M…" at bounding box center [886, 447] width 360 height 133
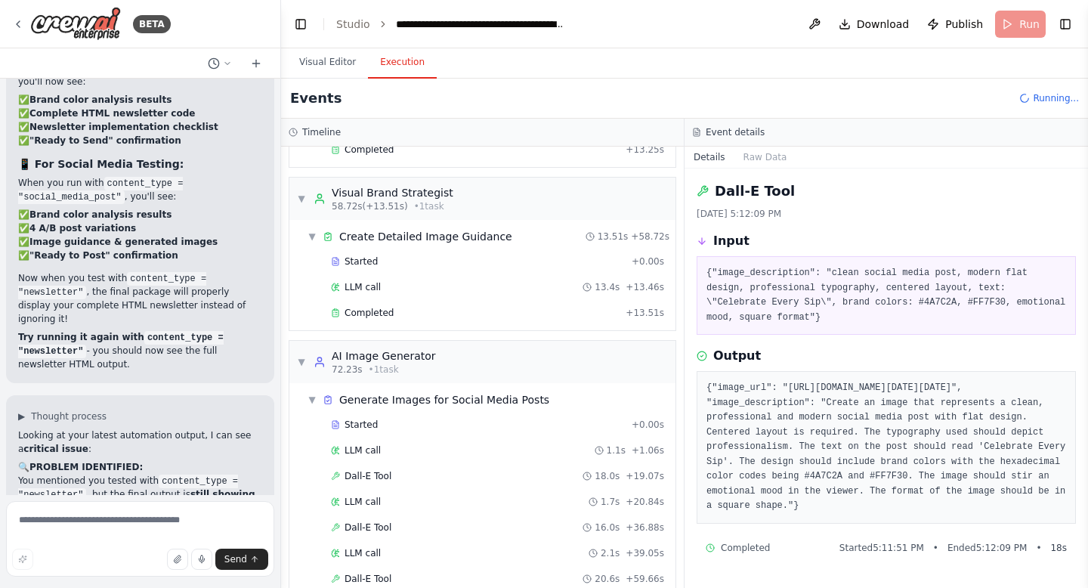
click at [713, 404] on pre "{"image_url": "https://oaidalleapiprodscus.blob.core.windows.net/private/org-0M…" at bounding box center [886, 447] width 360 height 133
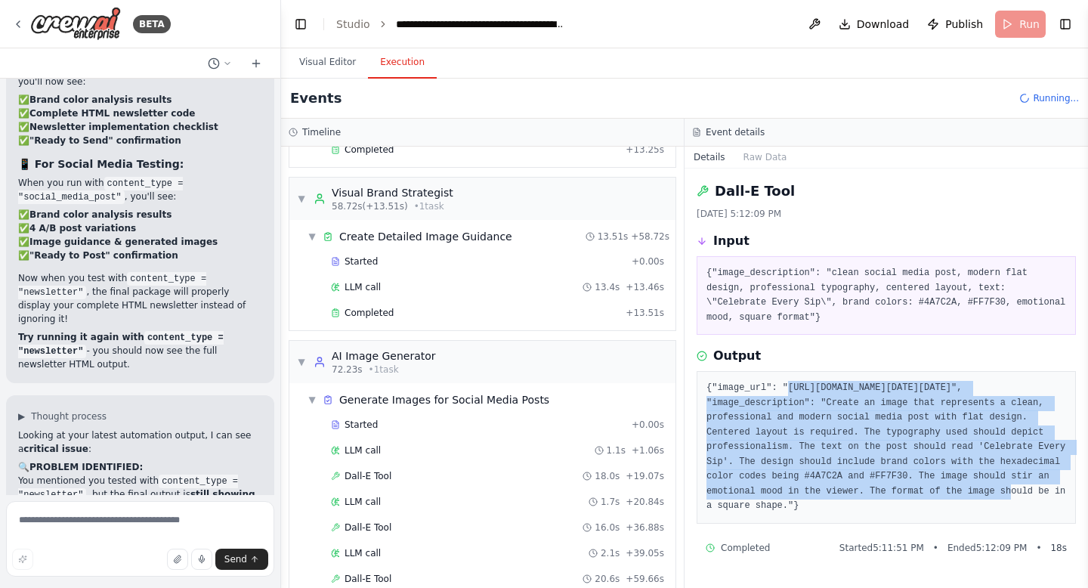
drag, startPoint x: 712, startPoint y: 404, endPoint x: 969, endPoint y: 505, distance: 276.0
click at [969, 505] on pre "{"image_url": "https://oaidalleapiprodscus.blob.core.windows.net/private/org-0M…" at bounding box center [886, 447] width 360 height 133
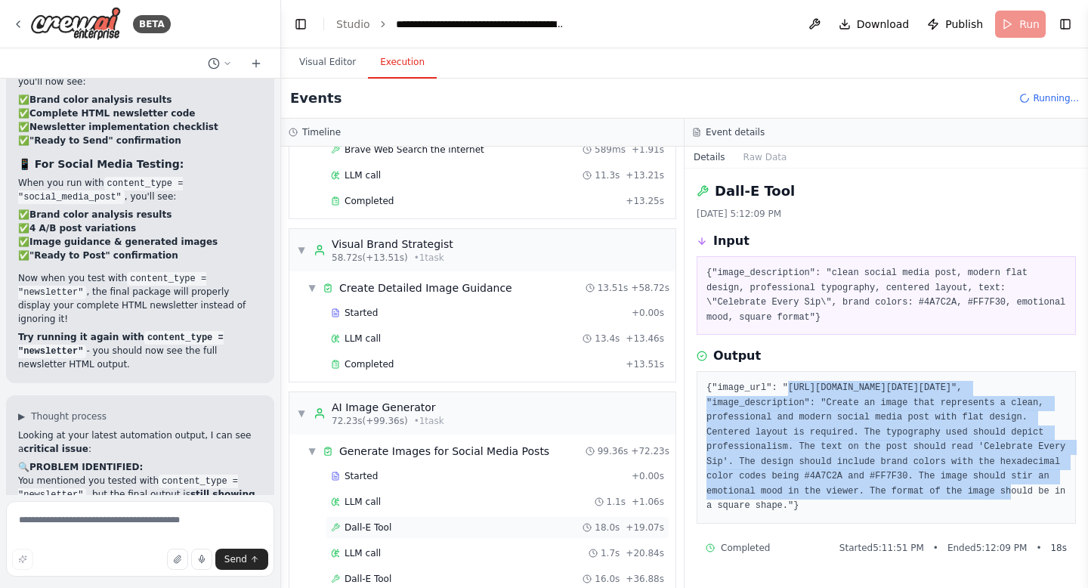
scroll to position [802, 0]
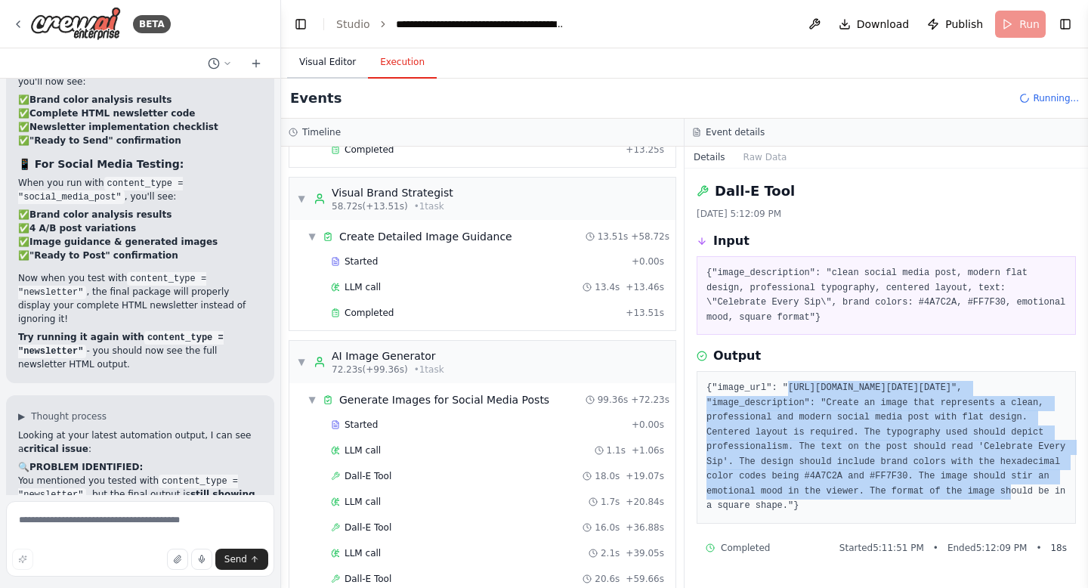
click at [319, 62] on button "Visual Editor" at bounding box center [327, 63] width 81 height 32
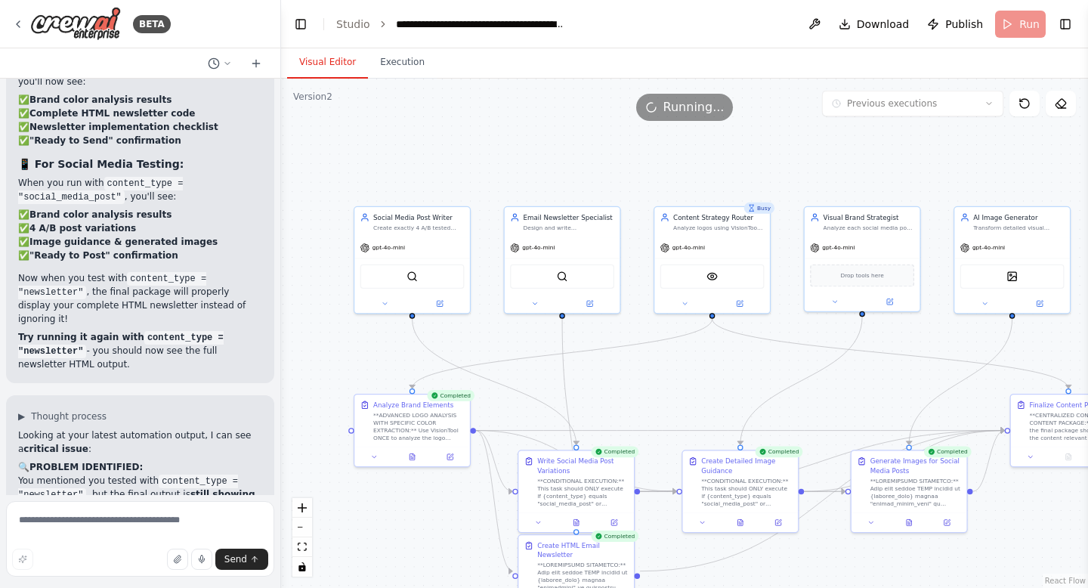
drag, startPoint x: 852, startPoint y: 426, endPoint x: 694, endPoint y: 393, distance: 161.3
click at [694, 393] on div ".deletable-edge-delete-btn { width: 20px; height: 20px; border: 0px solid #ffff…" at bounding box center [684, 333] width 807 height 509
click at [841, 248] on span "gpt-4o-mini" at bounding box center [838, 246] width 32 height 8
click at [834, 299] on icon at bounding box center [834, 300] width 4 height 2
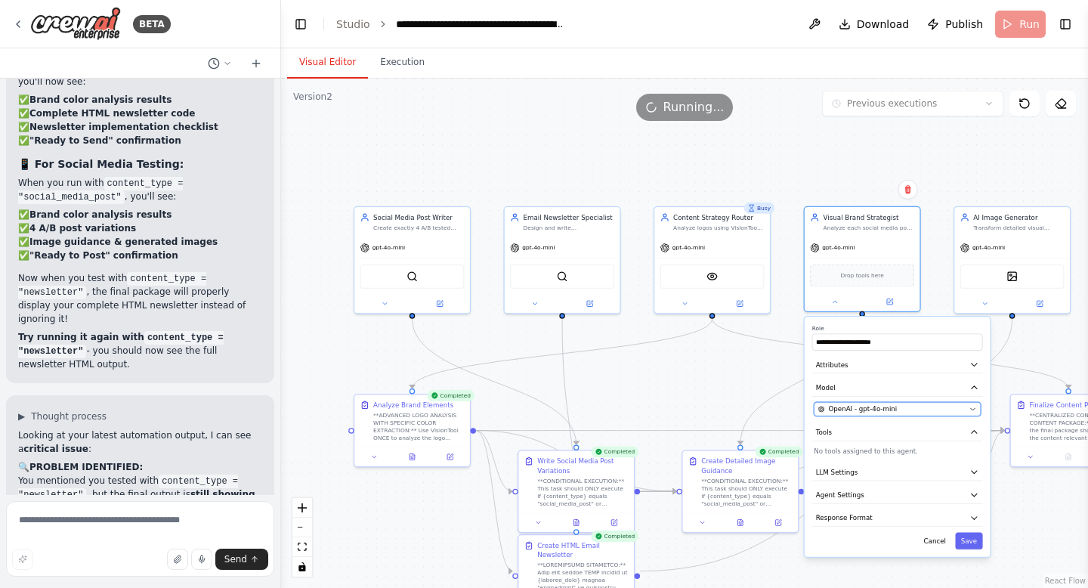
click at [872, 402] on button "OpenAI - gpt-4o-mini" at bounding box center [896, 409] width 167 height 14
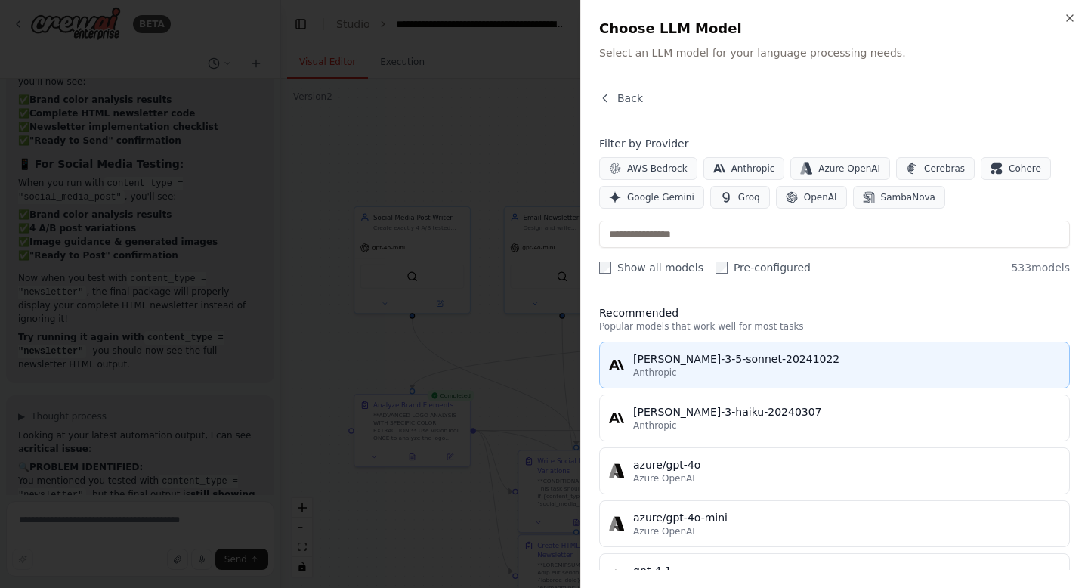
scroll to position [28, 0]
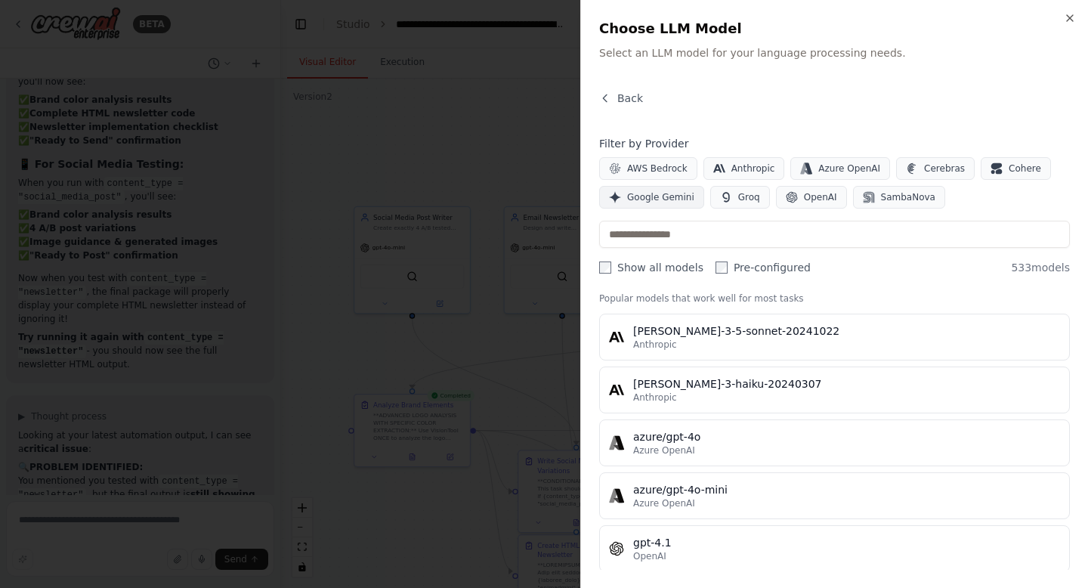
click at [671, 199] on span "Google Gemini" at bounding box center [660, 197] width 67 height 12
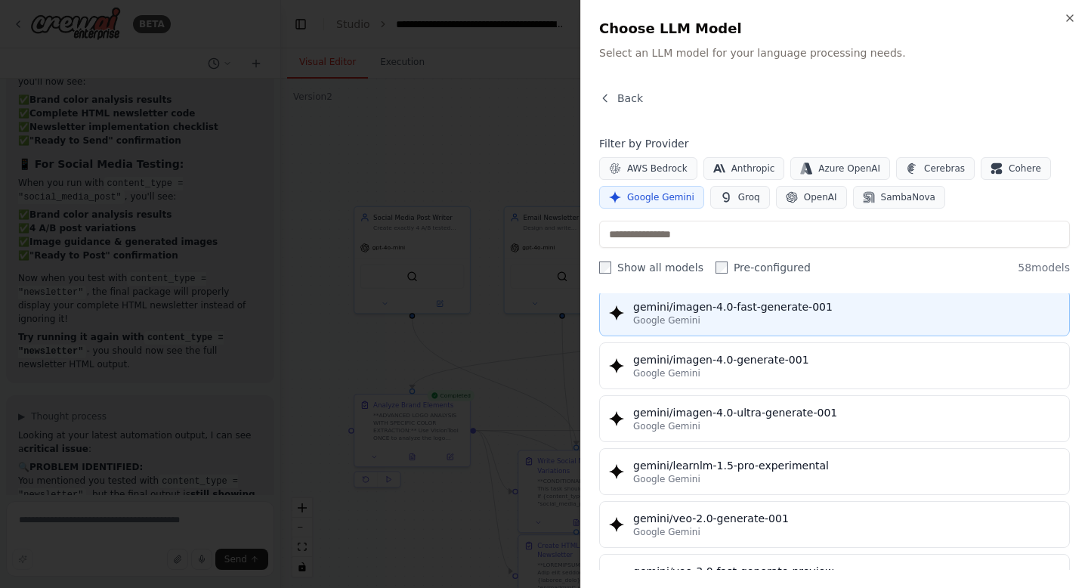
scroll to position [2844, 0]
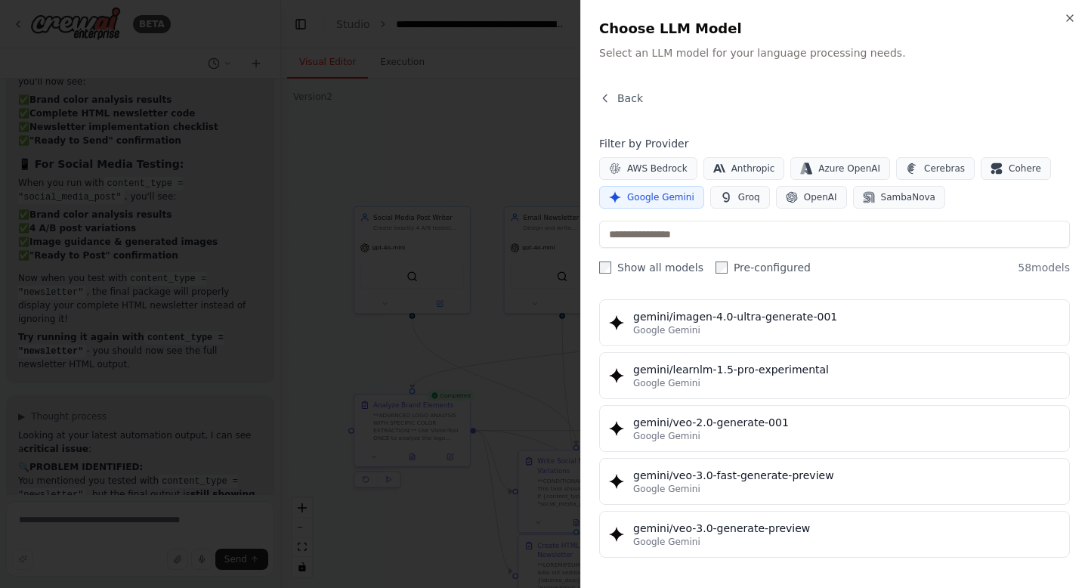
click at [223, 238] on div at bounding box center [544, 294] width 1088 height 588
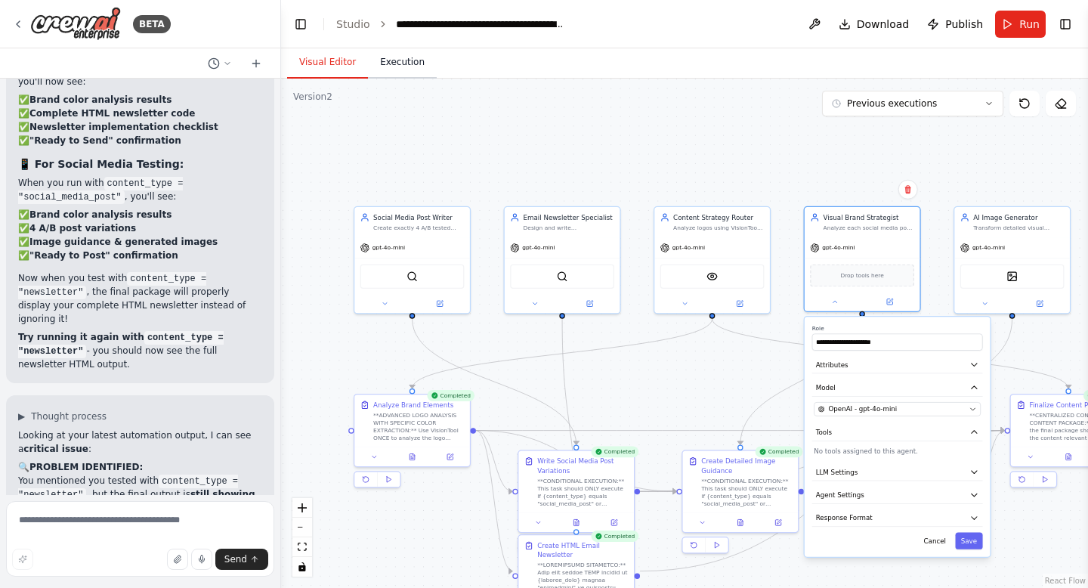
click at [381, 60] on button "Execution" at bounding box center [402, 63] width 69 height 32
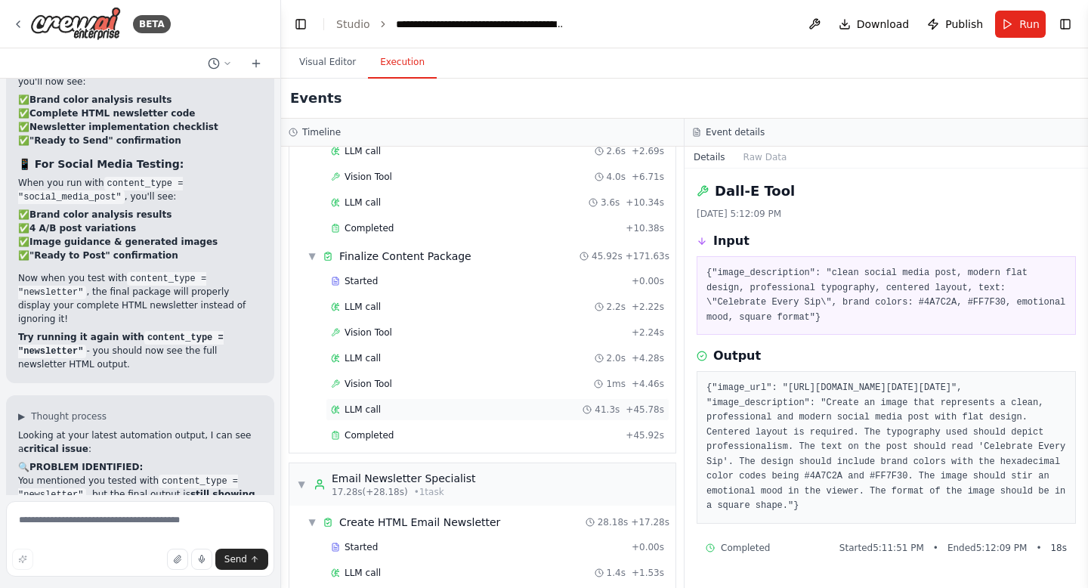
scroll to position [0, 0]
